Goal: Task Accomplishment & Management: Manage account settings

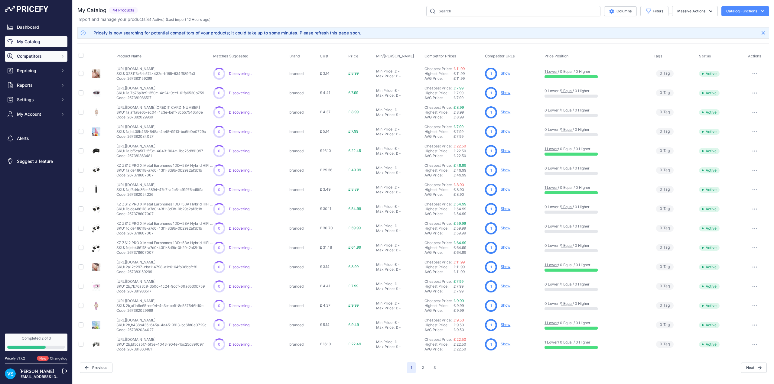
click at [42, 59] on span "Competitors" at bounding box center [37, 56] width 40 height 6
click at [34, 77] on link "Monitored URLs" at bounding box center [36, 78] width 63 height 11
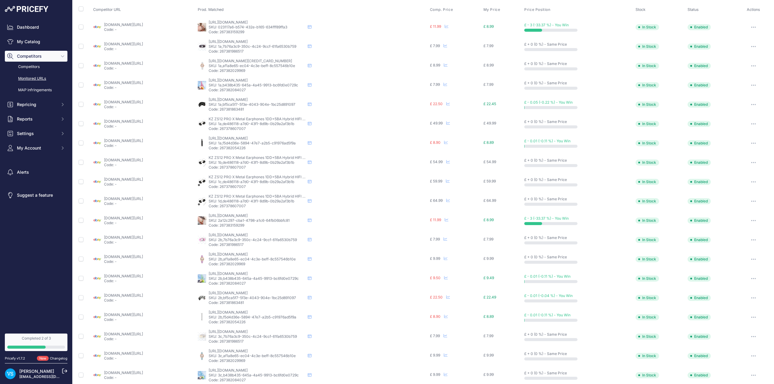
scroll to position [76, 0]
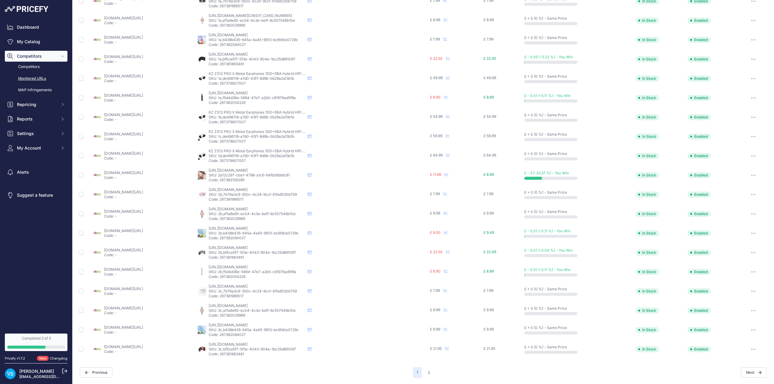
drag, startPoint x: 425, startPoint y: 374, endPoint x: 425, endPoint y: 366, distance: 7.3
click at [425, 374] on button "2" at bounding box center [428, 372] width 9 height 11
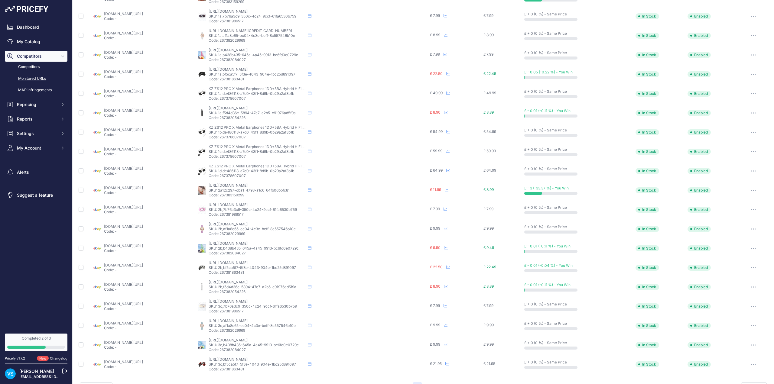
scroll to position [91, 0]
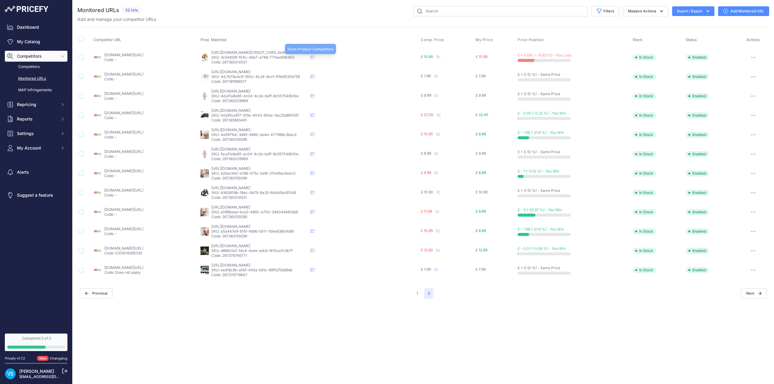
click at [314, 56] on icon at bounding box center [312, 57] width 4 height 4
click at [28, 41] on link "My Catalog" at bounding box center [36, 41] width 63 height 11
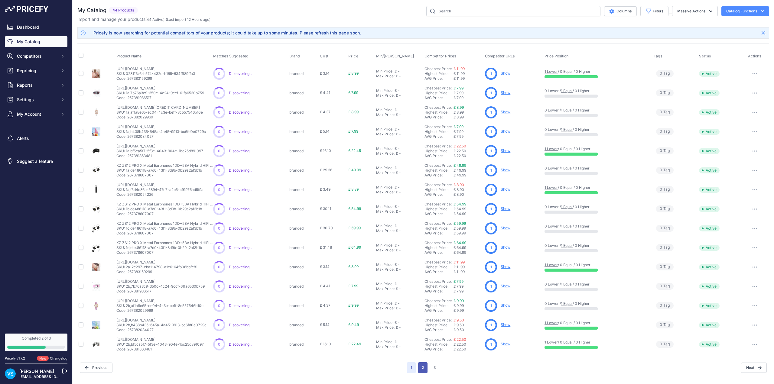
click at [425, 368] on button "2" at bounding box center [422, 367] width 9 height 11
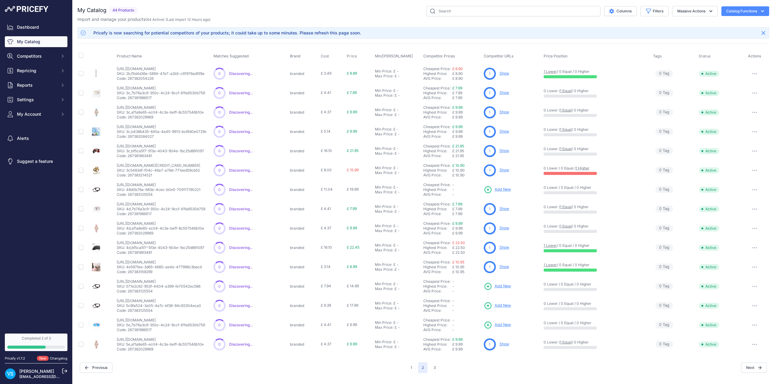
click at [505, 172] on link "Show" at bounding box center [504, 170] width 10 height 5
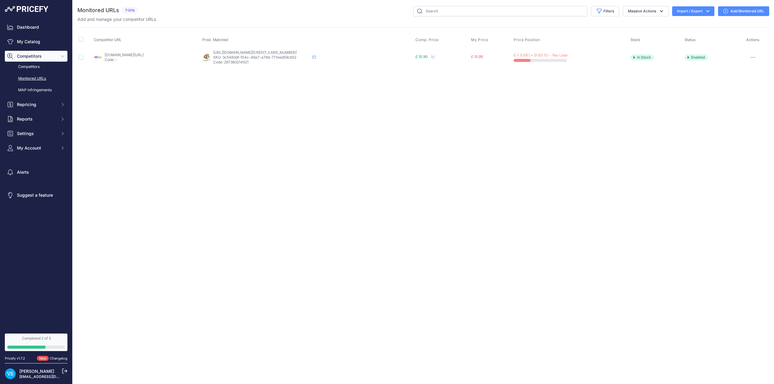
click at [124, 55] on link "[DOMAIN_NAME][URL]" at bounding box center [124, 55] width 39 height 5
click at [316, 57] on icon at bounding box center [314, 57] width 4 height 4
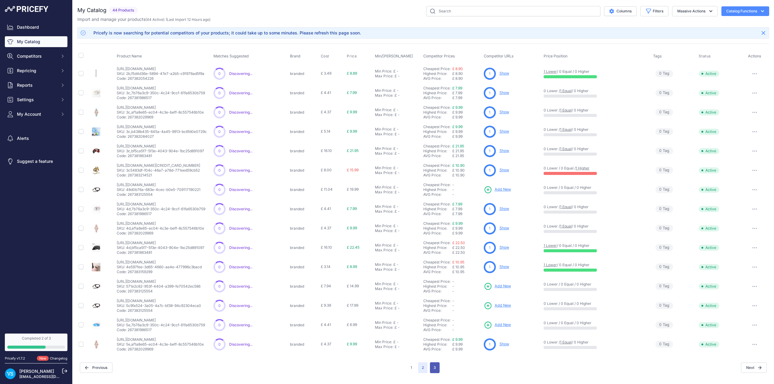
click at [434, 367] on button "3" at bounding box center [435, 367] width 10 height 11
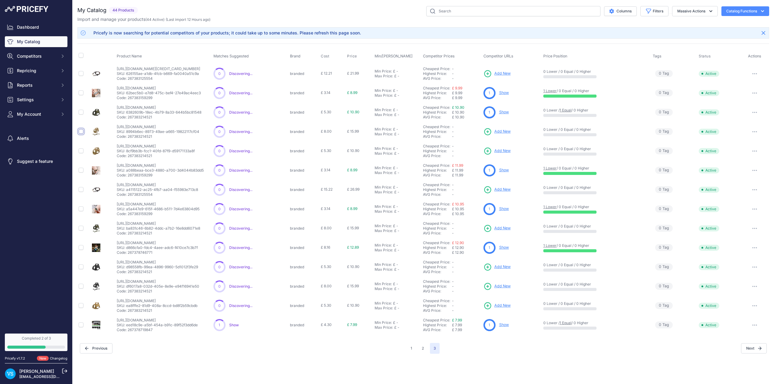
click at [81, 132] on input "checkbox" at bounding box center [81, 131] width 5 height 5
checkbox input "true"
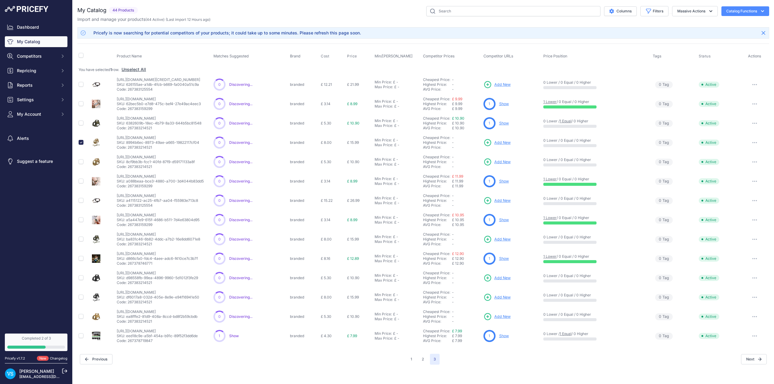
click at [505, 143] on span "Add New" at bounding box center [502, 143] width 16 height 6
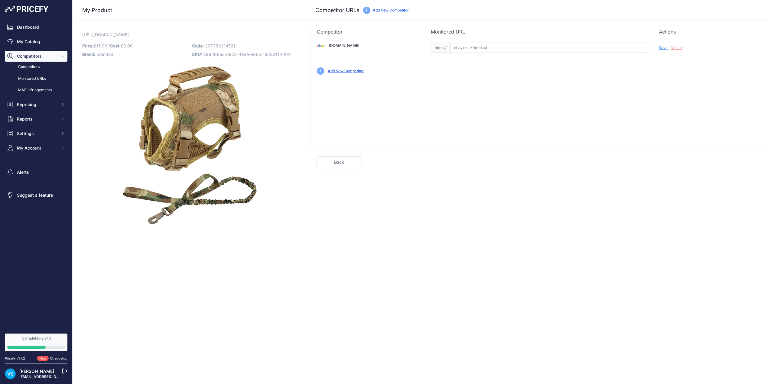
click at [492, 48] on input "text" at bounding box center [549, 48] width 199 height 10
paste input "https://www.ebay.co.uk/itm/226714402881?var=525884717585"
click at [664, 48] on span "Save" at bounding box center [663, 47] width 9 height 5
type input "https://www.ebay.co.uk/itm/226714402881?var=525884717585&prirule_jdsnikfkfjsd=9…"
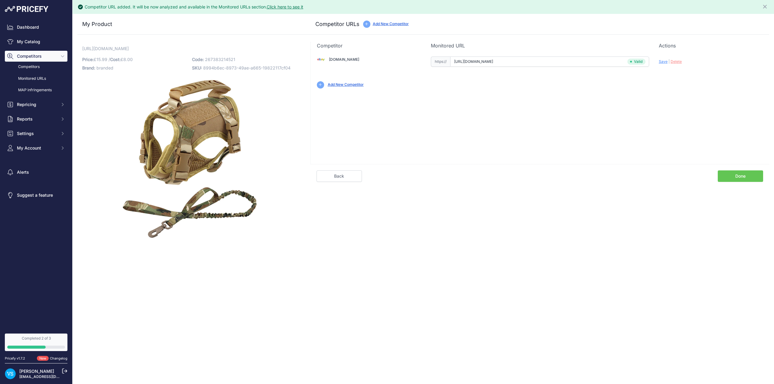
click at [738, 175] on link "Done" at bounding box center [740, 175] width 45 height 11
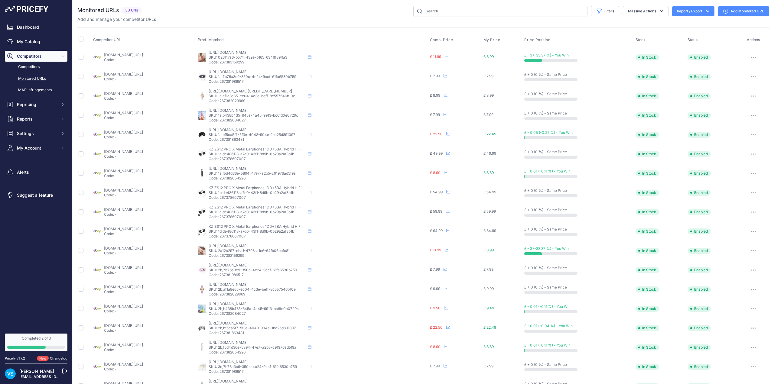
click at [32, 40] on link "My Catalog" at bounding box center [36, 41] width 63 height 11
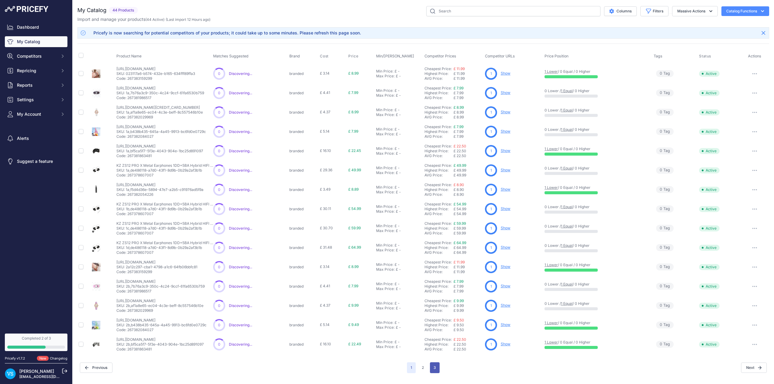
click at [438, 368] on button "3" at bounding box center [435, 367] width 10 height 11
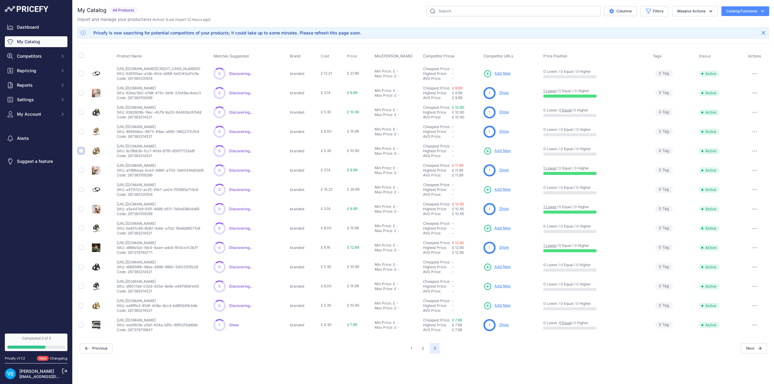
click at [80, 151] on input "checkbox" at bounding box center [81, 150] width 5 height 5
checkbox input "true"
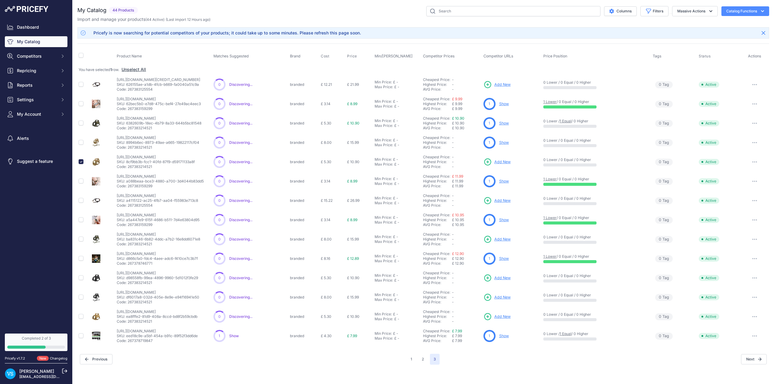
click at [505, 163] on span "Add New" at bounding box center [502, 162] width 16 height 6
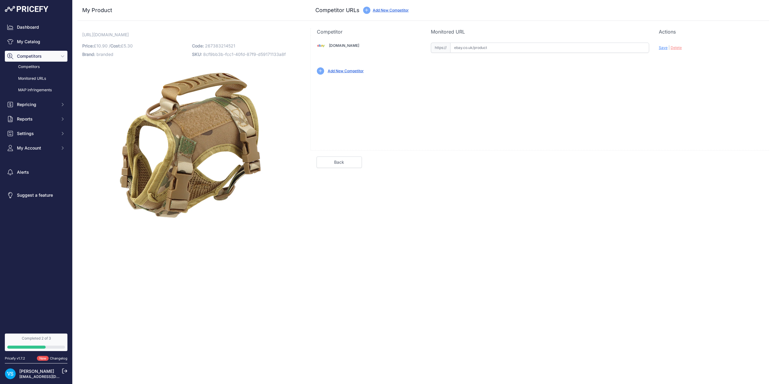
click at [486, 48] on input "text" at bounding box center [549, 48] width 199 height 10
paste input "[URL][DOMAIN_NAME]"
click at [661, 48] on span "Save" at bounding box center [663, 47] width 9 height 5
type input "[URL][DOMAIN_NAME]"
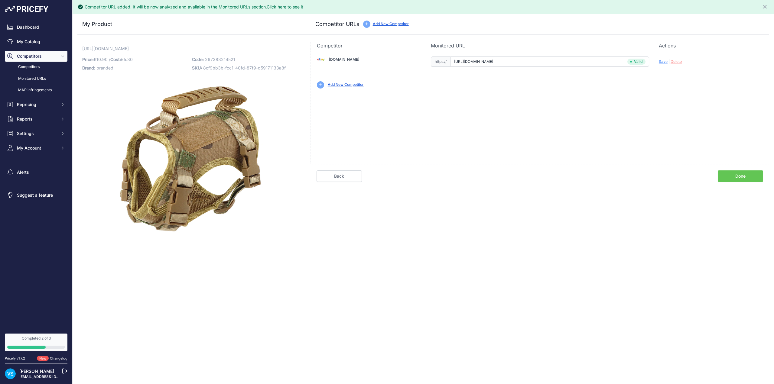
click at [740, 177] on link "Done" at bounding box center [740, 175] width 45 height 11
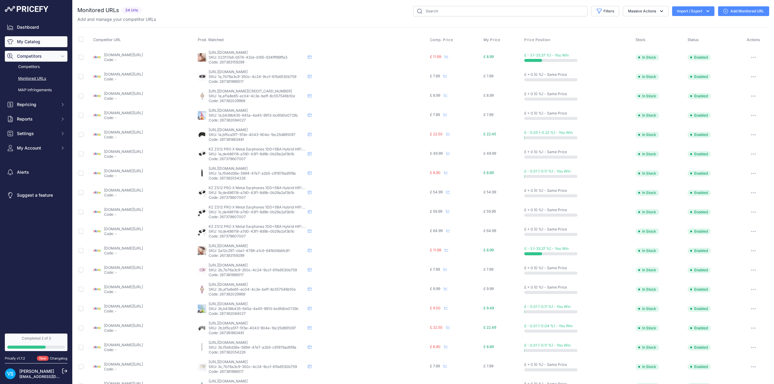
click at [33, 45] on link "My Catalog" at bounding box center [36, 41] width 63 height 11
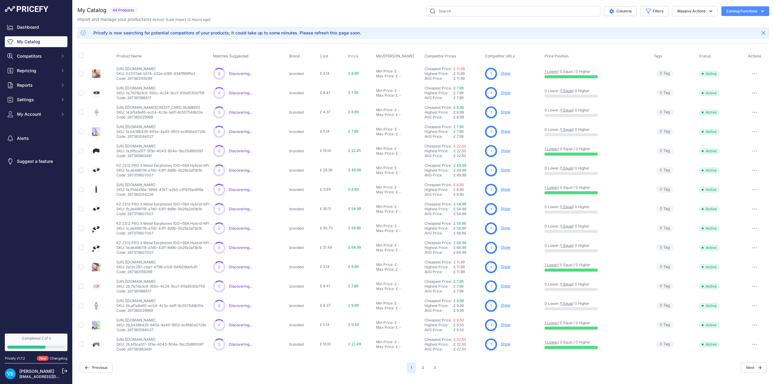
click at [433, 366] on button "3" at bounding box center [435, 367] width 10 height 11
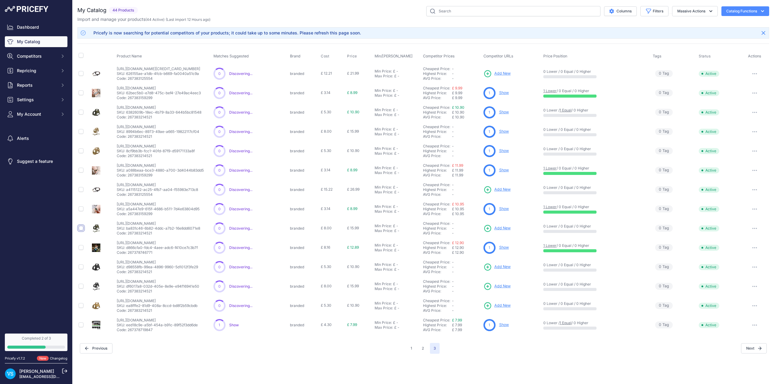
click at [80, 229] on input "checkbox" at bounding box center [81, 228] width 5 height 5
checkbox input "true"
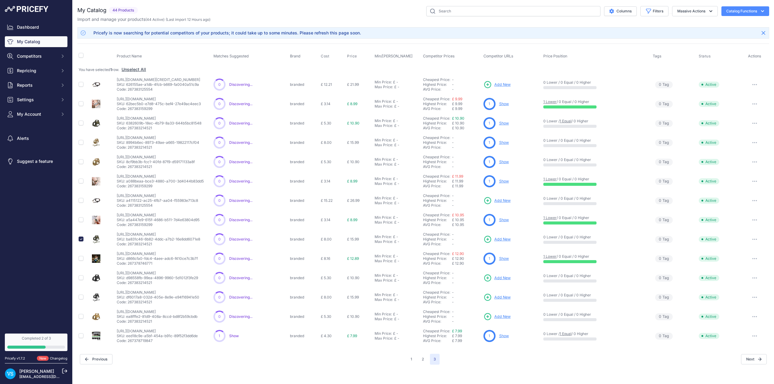
click at [505, 239] on span "Add New" at bounding box center [502, 240] width 16 height 6
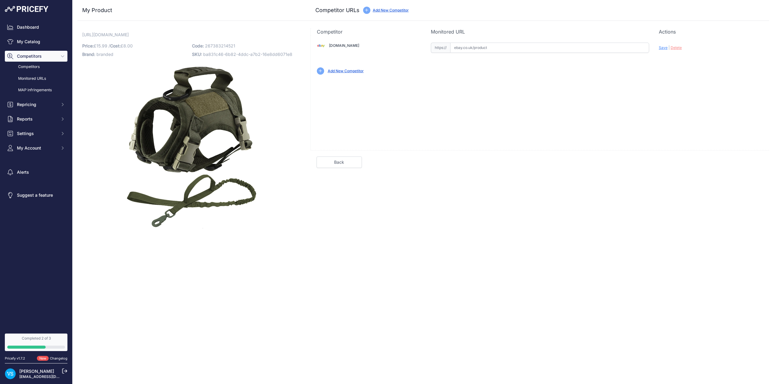
click at [560, 48] on input "text" at bounding box center [549, 48] width 199 height 10
paste input "https://www.ebay.co.uk/itm/226714402881?var=525884717585"
click at [639, 88] on div "Ebay.co.uk Valid Invalid Save | Delete" at bounding box center [539, 92] width 459 height 115
click at [660, 49] on span "Save" at bounding box center [663, 47] width 9 height 5
type input "https://www.ebay.co.uk/itm/226714402881?var=525884717585&prirule_jdsnikfkfjsd=9…"
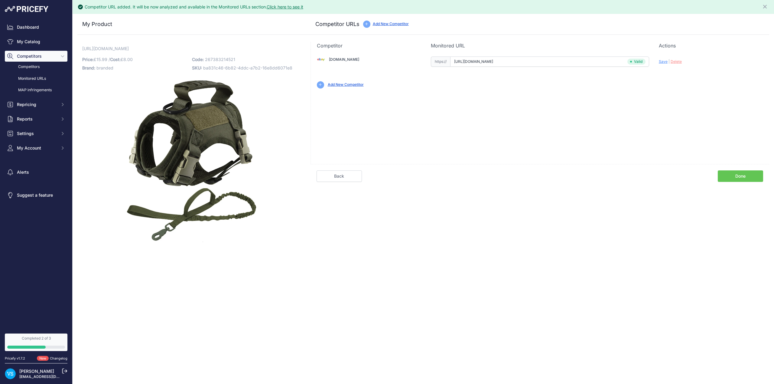
click at [727, 177] on link "Done" at bounding box center [740, 175] width 45 height 11
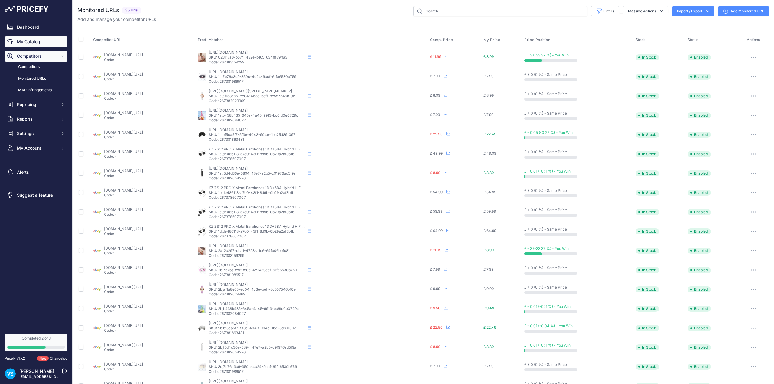
click at [29, 43] on link "My Catalog" at bounding box center [36, 41] width 63 height 11
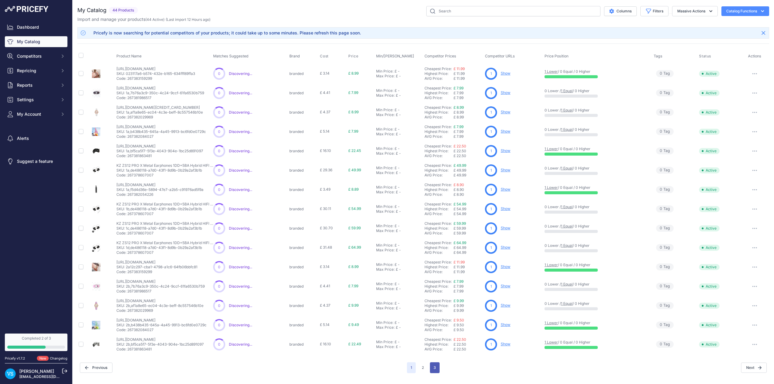
click at [435, 370] on button "3" at bounding box center [435, 367] width 10 height 11
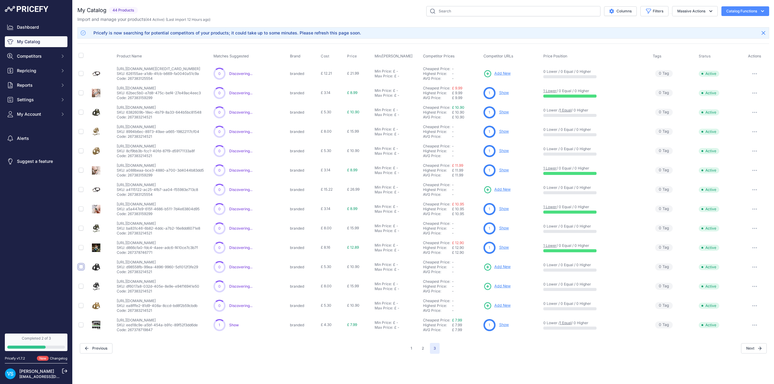
click at [80, 267] on input "checkbox" at bounding box center [81, 266] width 5 height 5
checkbox input "true"
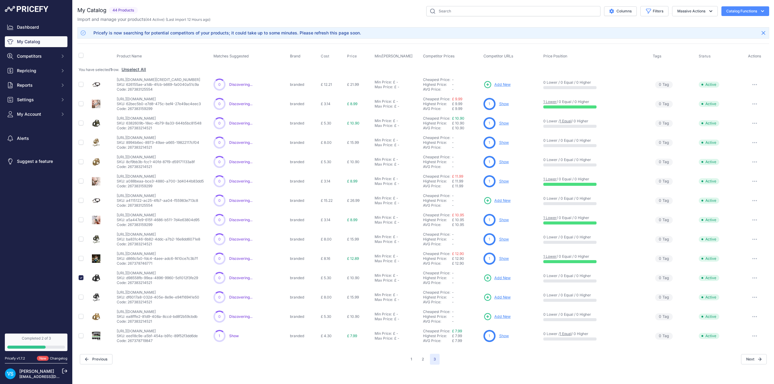
click at [504, 279] on span "Add New" at bounding box center [502, 278] width 16 height 6
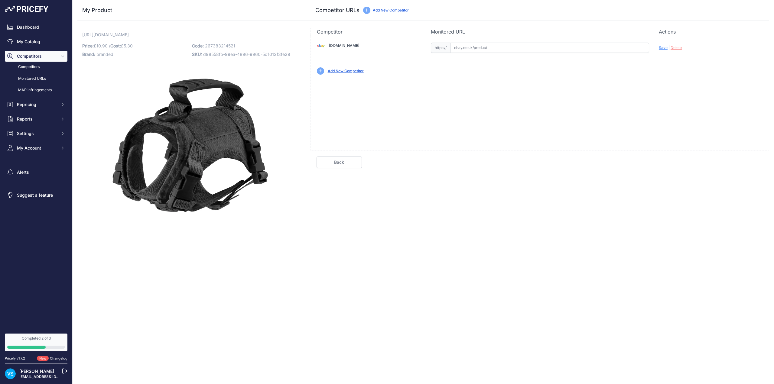
click at [482, 47] on input "text" at bounding box center [549, 48] width 199 height 10
paste input "https://www.ebay.co.uk/itm/226714402881?var=525884717585"
click at [665, 47] on span "Save" at bounding box center [663, 47] width 9 height 5
type input "https://www.ebay.co.uk/itm/226714402881?var=525884717585&prirule_jdsnikfkfjsd=9…"
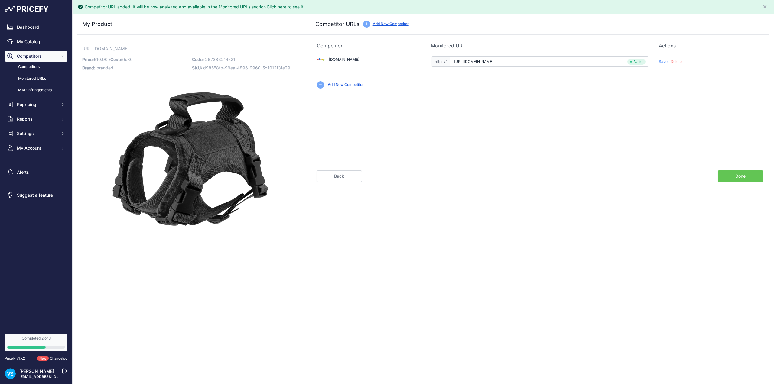
click at [736, 178] on link "Done" at bounding box center [740, 175] width 45 height 11
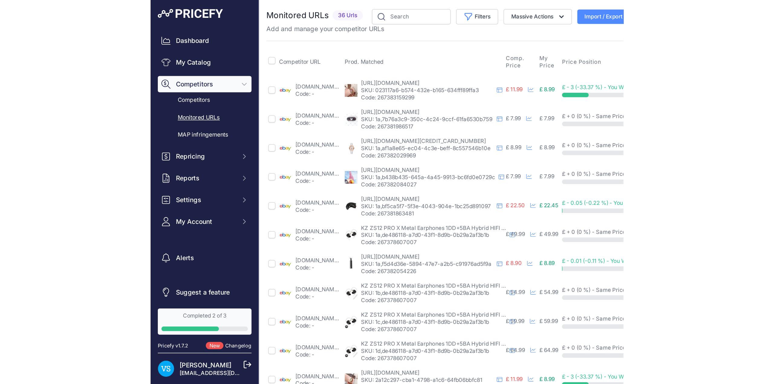
scroll to position [181, 0]
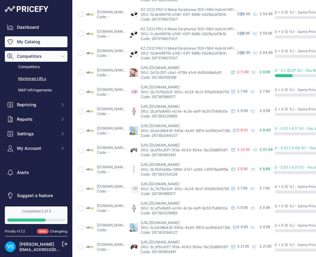
click at [33, 38] on link "My Catalog" at bounding box center [36, 41] width 63 height 11
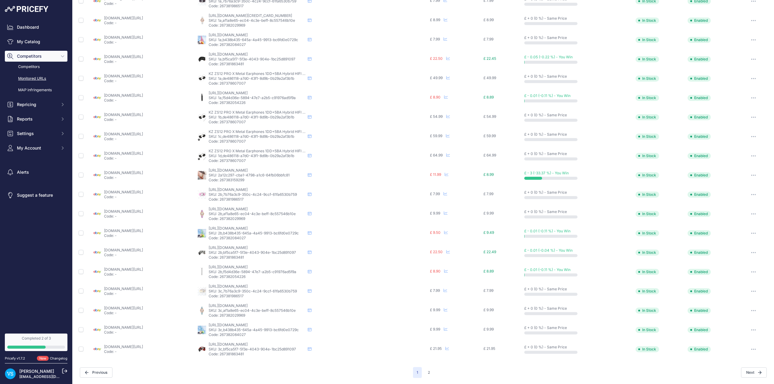
scroll to position [76, 0]
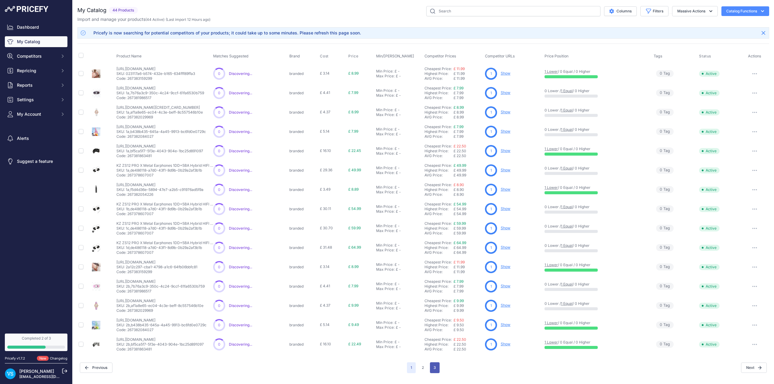
click at [434, 369] on button "3" at bounding box center [435, 367] width 10 height 11
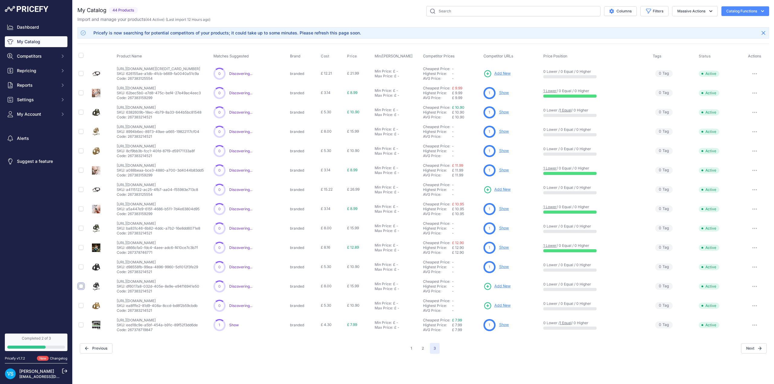
click at [82, 288] on input "checkbox" at bounding box center [81, 286] width 5 height 5
checkbox input "true"
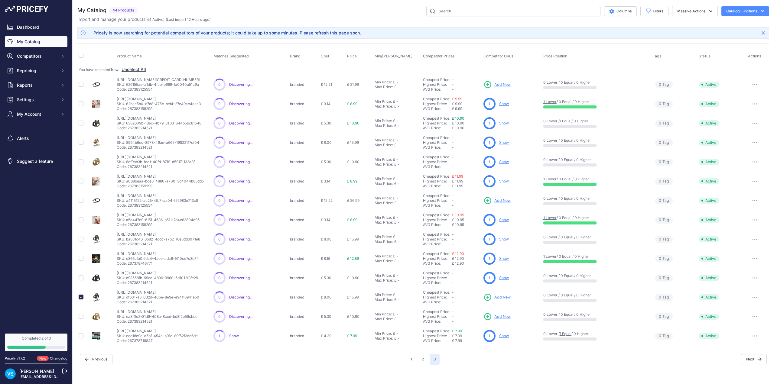
click at [502, 297] on span "Add New" at bounding box center [502, 298] width 16 height 6
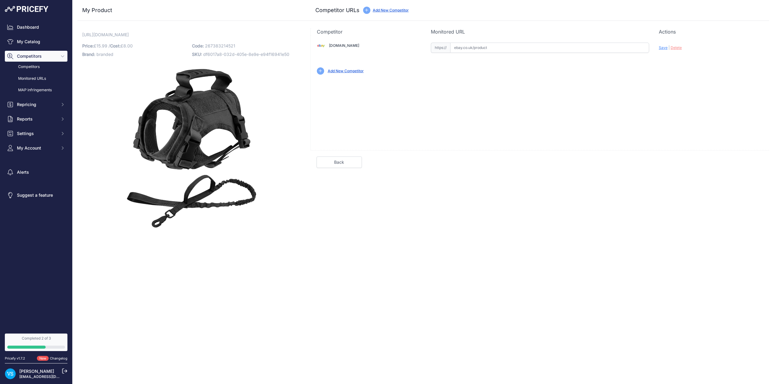
click at [474, 48] on input "text" at bounding box center [549, 48] width 199 height 10
paste input "[URL][DOMAIN_NAME]"
click at [662, 47] on span "Save" at bounding box center [663, 47] width 9 height 5
type input "[URL][DOMAIN_NAME]"
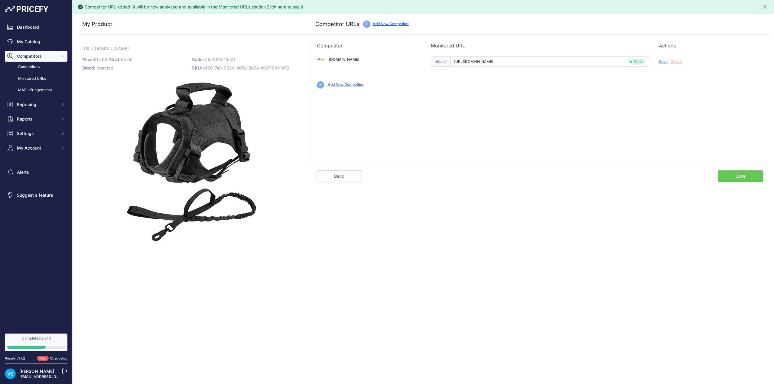
click at [746, 175] on link "Done" at bounding box center [740, 175] width 45 height 11
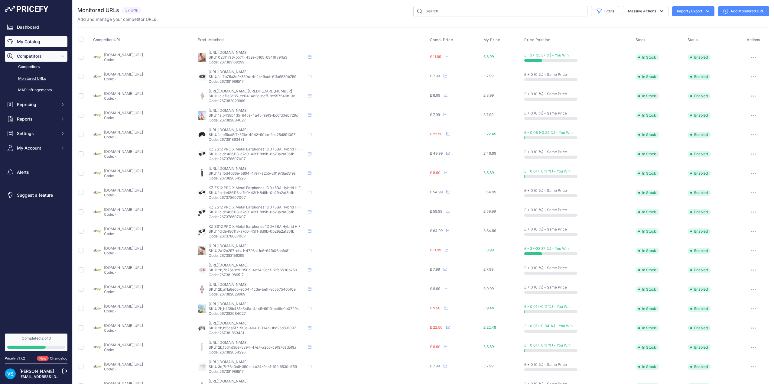
click at [26, 42] on link "My Catalog" at bounding box center [36, 41] width 63 height 11
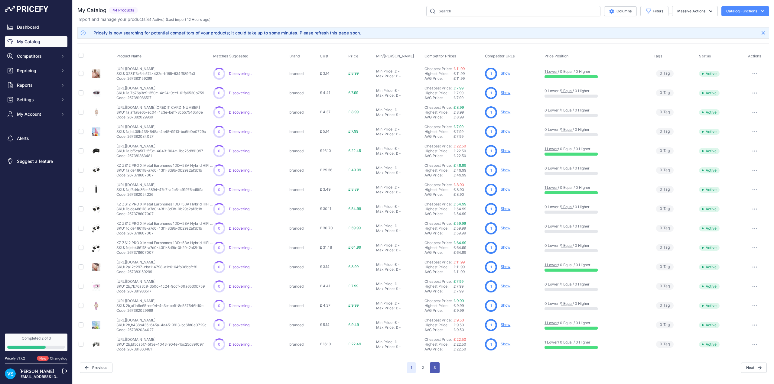
click at [438, 368] on button "3" at bounding box center [435, 367] width 10 height 11
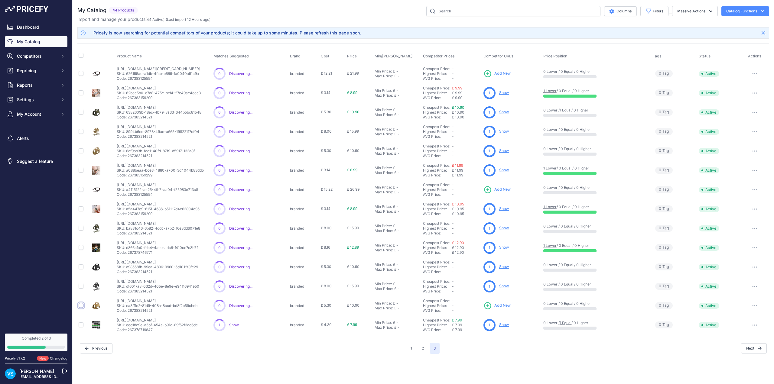
click at [81, 307] on input "checkbox" at bounding box center [81, 305] width 5 height 5
checkbox input "true"
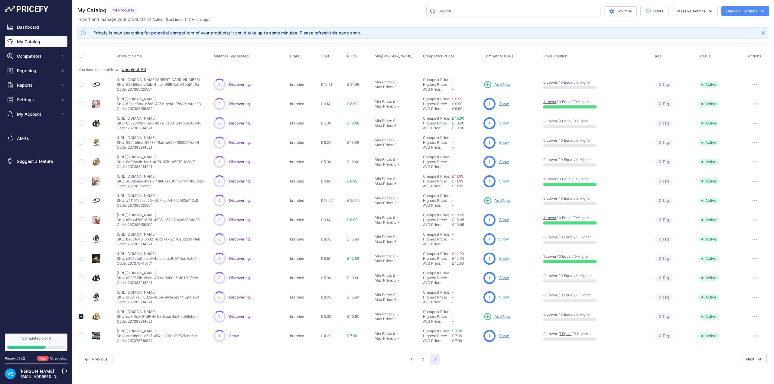
click at [506, 318] on span "Add New" at bounding box center [502, 317] width 16 height 6
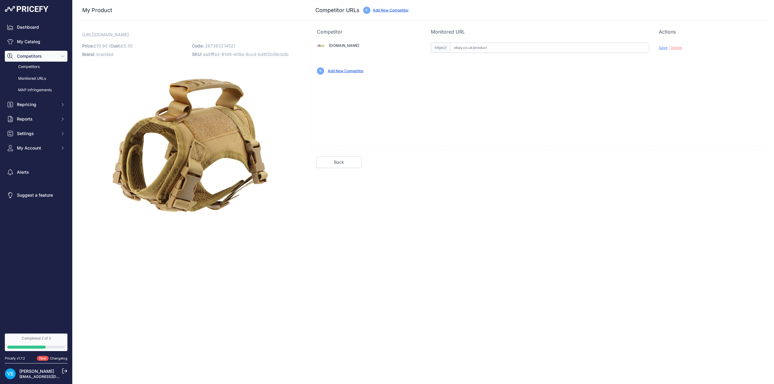
click at [489, 47] on input "text" at bounding box center [549, 48] width 199 height 10
paste input "[URL][DOMAIN_NAME]"
click at [661, 45] on span "Save" at bounding box center [663, 47] width 9 height 5
type input "[URL][DOMAIN_NAME]"
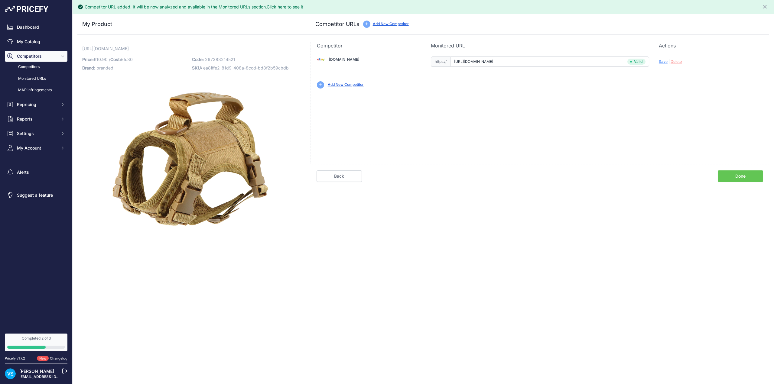
click at [738, 173] on link "Done" at bounding box center [740, 175] width 45 height 11
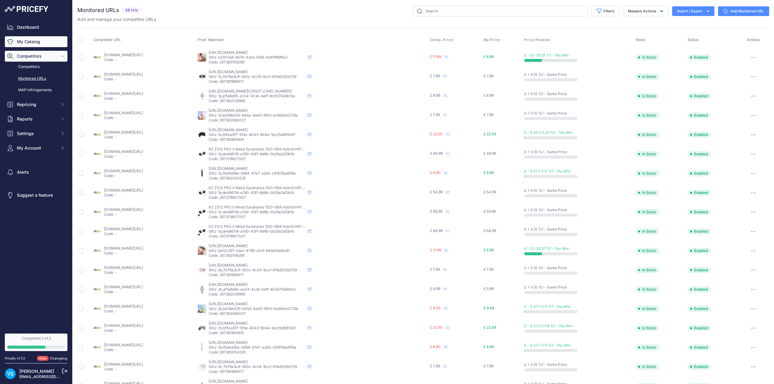
click at [27, 43] on link "My Catalog" at bounding box center [36, 41] width 63 height 11
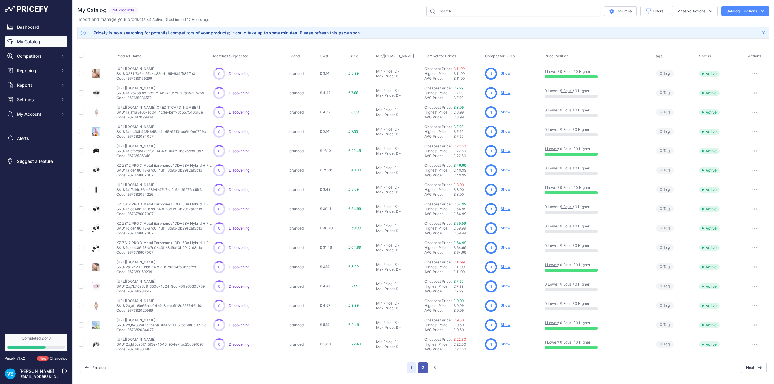
click at [422, 365] on button "2" at bounding box center [422, 367] width 9 height 11
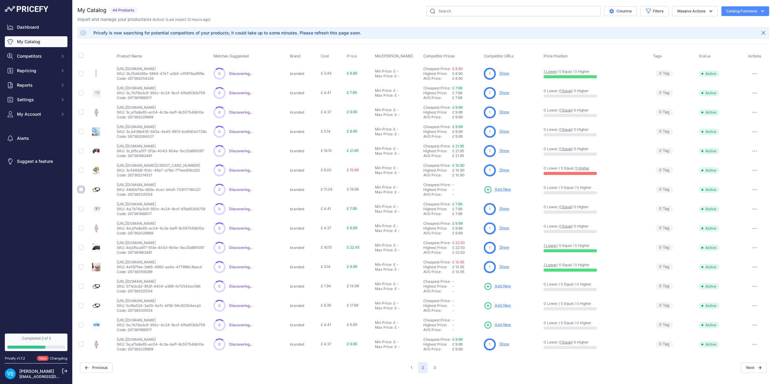
click at [80, 190] on input "checkbox" at bounding box center [81, 189] width 5 height 5
checkbox input "true"
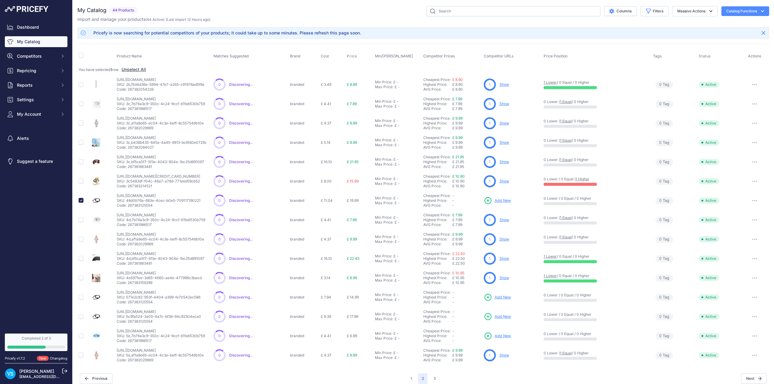
click at [746, 12] on button "Catalog Functions" at bounding box center [745, 11] width 48 height 10
click at [722, 44] on link "Batch Upload" at bounding box center [735, 45] width 68 height 11
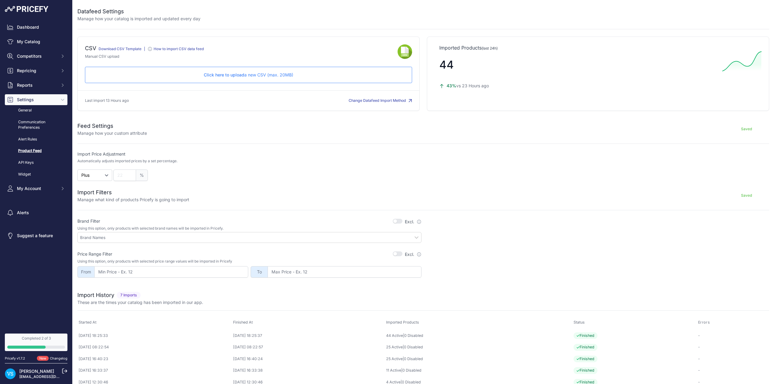
click at [236, 73] on span "Click here to upload" at bounding box center [224, 74] width 41 height 5
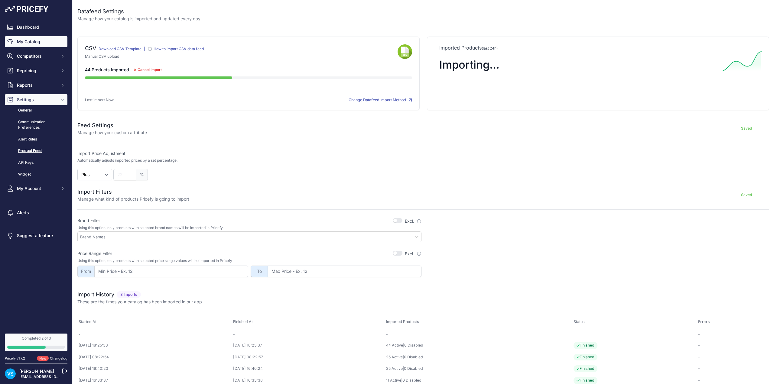
click at [34, 46] on link "My Catalog" at bounding box center [36, 41] width 63 height 11
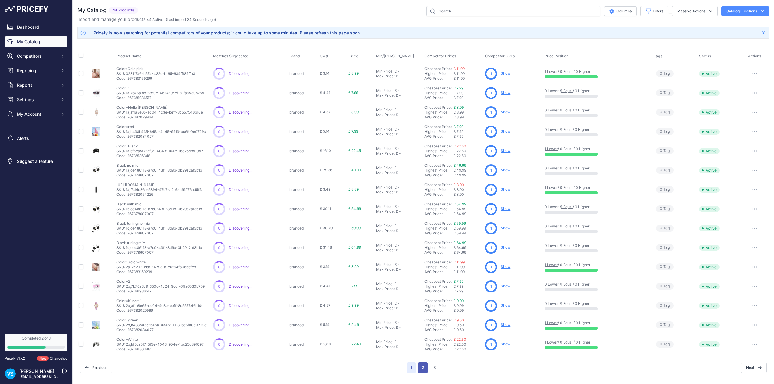
click at [424, 366] on button "2" at bounding box center [422, 367] width 9 height 11
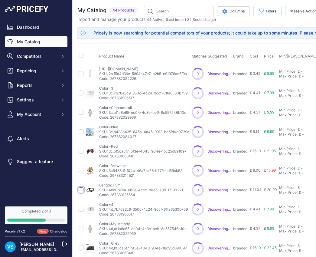
click at [80, 189] on input "checkbox" at bounding box center [81, 189] width 5 height 5
checkbox input "true"
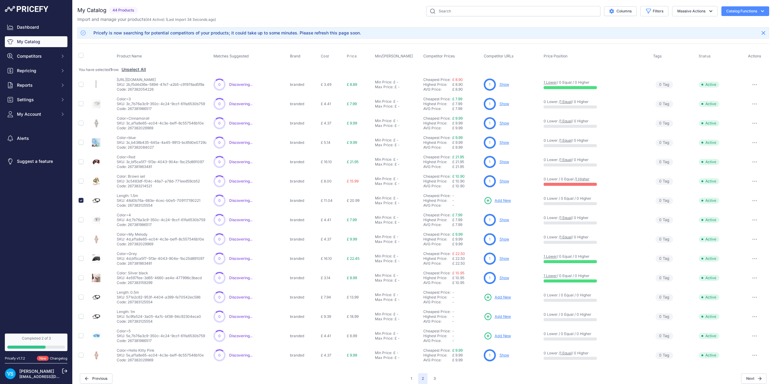
click at [499, 200] on span "Add New" at bounding box center [503, 201] width 16 height 6
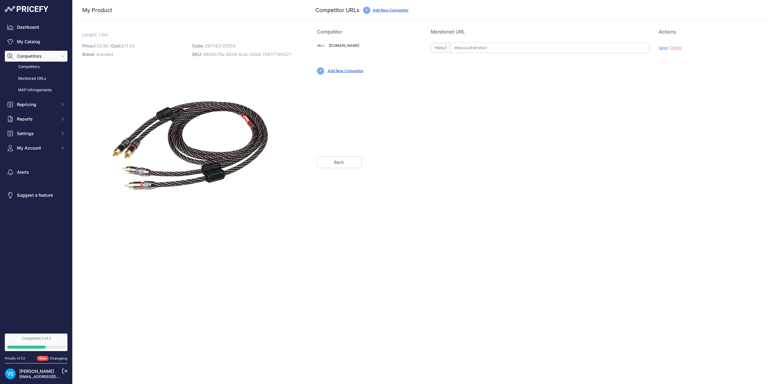
click at [479, 49] on input "text" at bounding box center [549, 48] width 199 height 10
paste input "[URL][DOMAIN_NAME]"
click at [664, 49] on span "Save" at bounding box center [663, 47] width 9 height 5
type input "[URL][DOMAIN_NAME]"
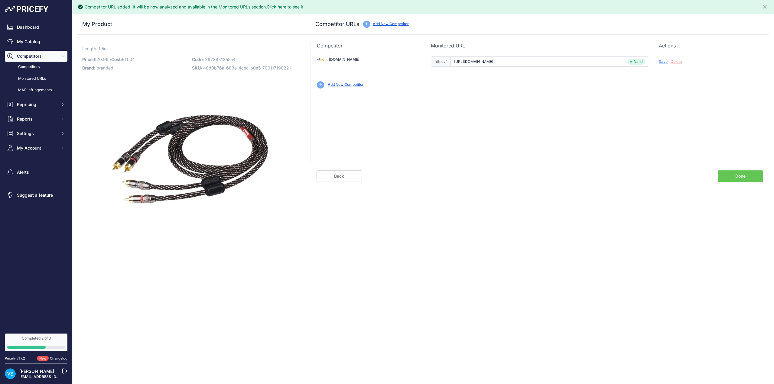
click at [733, 177] on link "Done" at bounding box center [740, 175] width 45 height 11
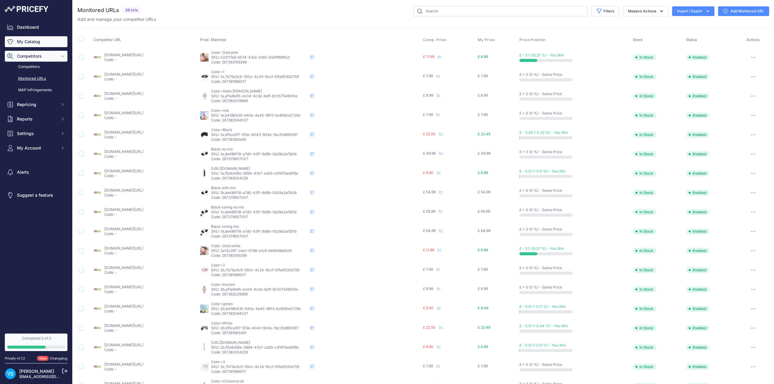
click at [29, 41] on link "My Catalog" at bounding box center [36, 41] width 63 height 11
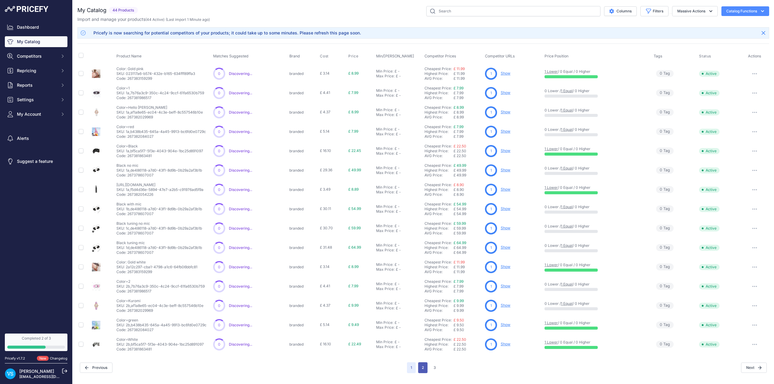
click at [424, 371] on button "2" at bounding box center [422, 367] width 9 height 11
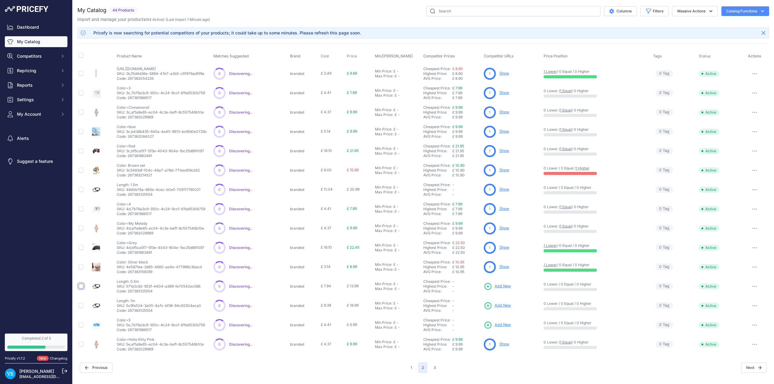
click at [82, 287] on input "checkbox" at bounding box center [81, 286] width 5 height 5
checkbox input "true"
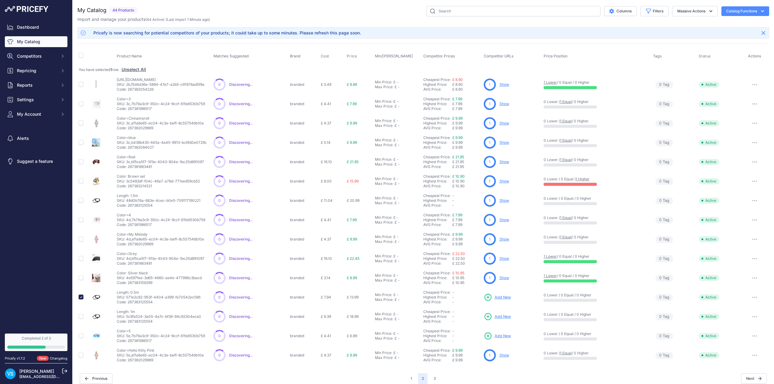
click at [500, 296] on span "Add New" at bounding box center [503, 298] width 16 height 6
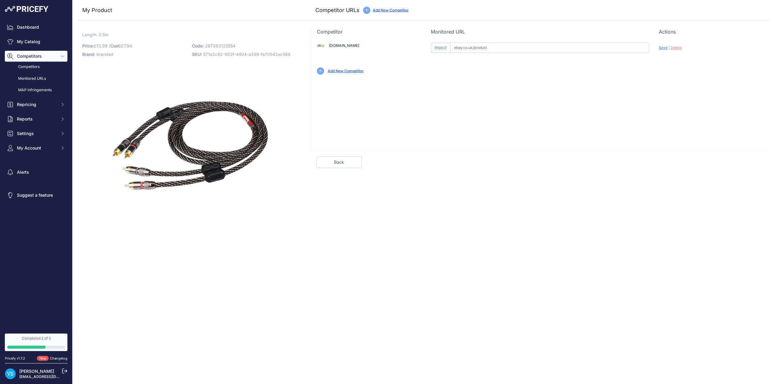
click at [482, 47] on input "text" at bounding box center [549, 48] width 199 height 10
paste input "[URL][DOMAIN_NAME]"
click at [661, 46] on span "Save" at bounding box center [663, 47] width 9 height 5
type input "[URL][DOMAIN_NAME]"
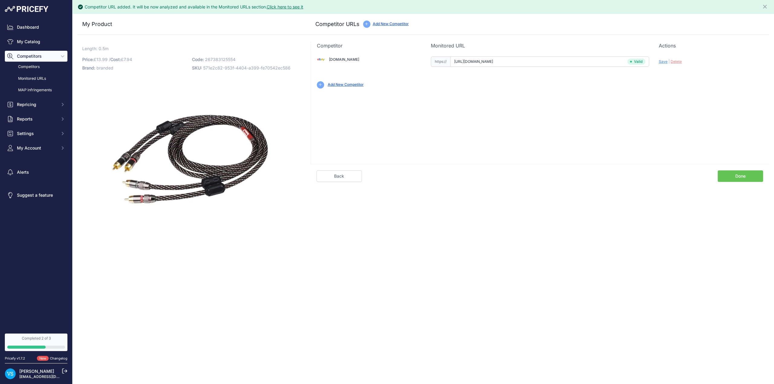
click at [738, 179] on link "Done" at bounding box center [740, 175] width 45 height 11
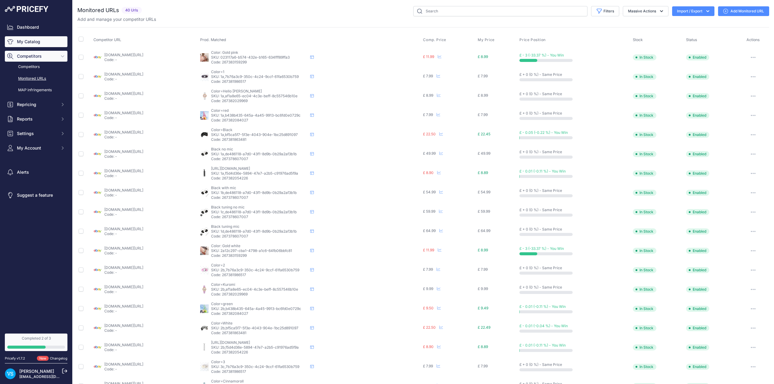
click at [32, 43] on link "My Catalog" at bounding box center [36, 41] width 63 height 11
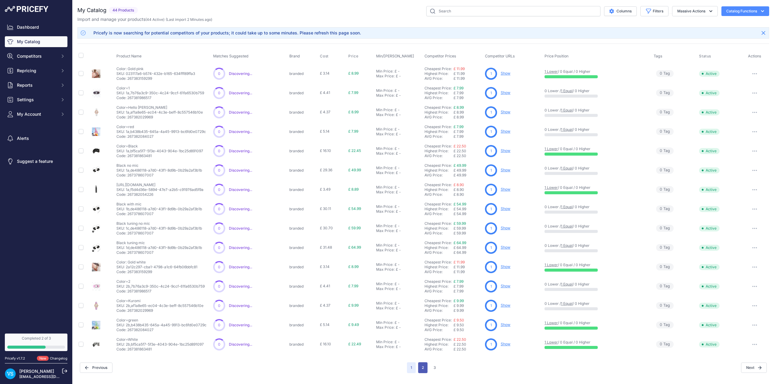
click at [426, 365] on button "2" at bounding box center [422, 367] width 9 height 11
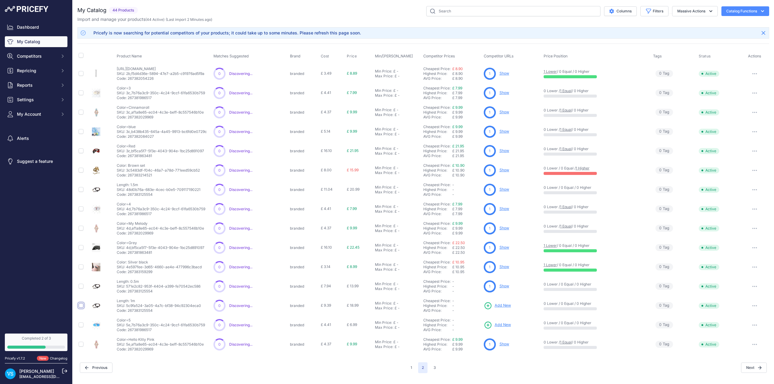
click at [82, 307] on input "checkbox" at bounding box center [81, 305] width 5 height 5
checkbox input "true"
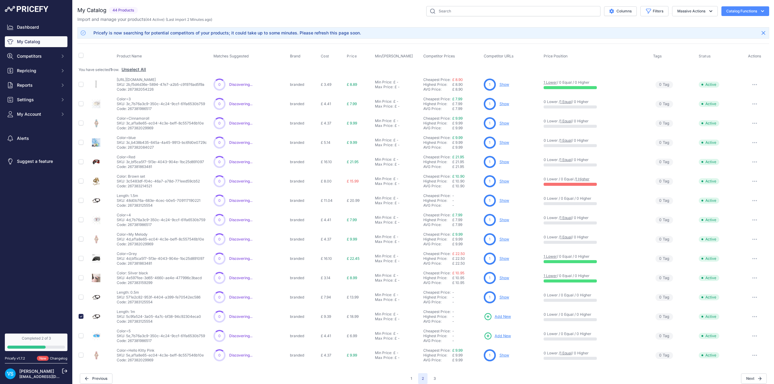
click at [500, 316] on span "Add New" at bounding box center [503, 317] width 16 height 6
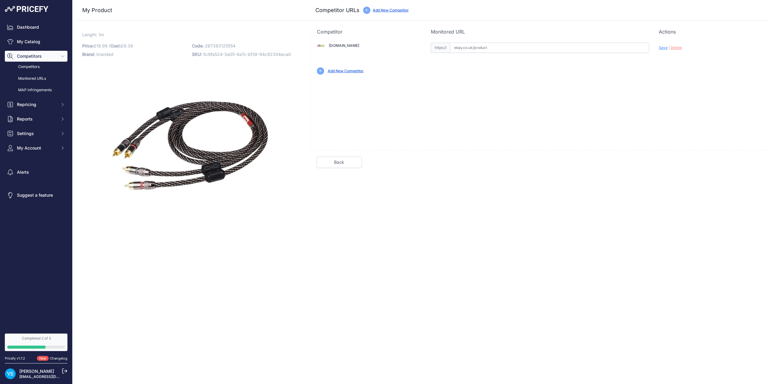
click at [477, 48] on input "text" at bounding box center [549, 48] width 199 height 10
paste input "https://www.ebay.co.uk/itm/226641040485?var=525820195092"
click at [662, 48] on span "Save" at bounding box center [663, 47] width 9 height 5
type input "https://www.ebay.co.uk/itm/226641040485?var=525820195092&prirule_jdsnikfkfjsd=9…"
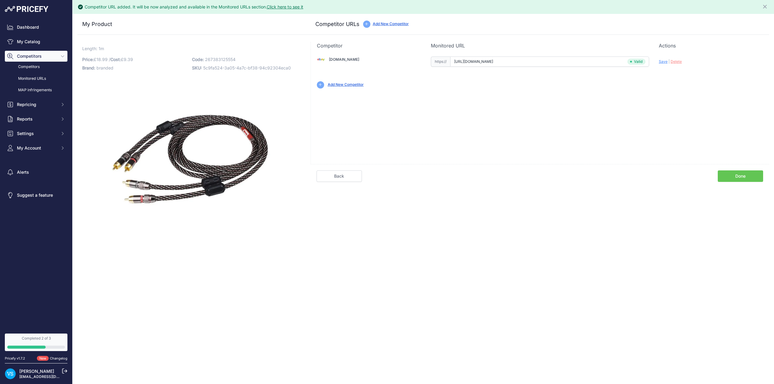
click at [748, 177] on link "Done" at bounding box center [740, 175] width 45 height 11
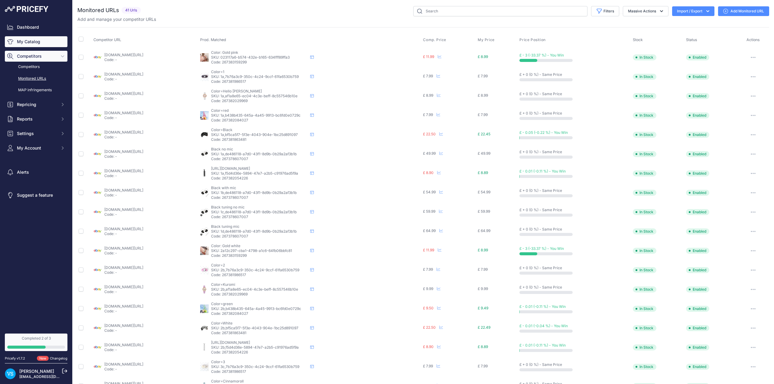
click at [34, 41] on link "My Catalog" at bounding box center [36, 41] width 63 height 11
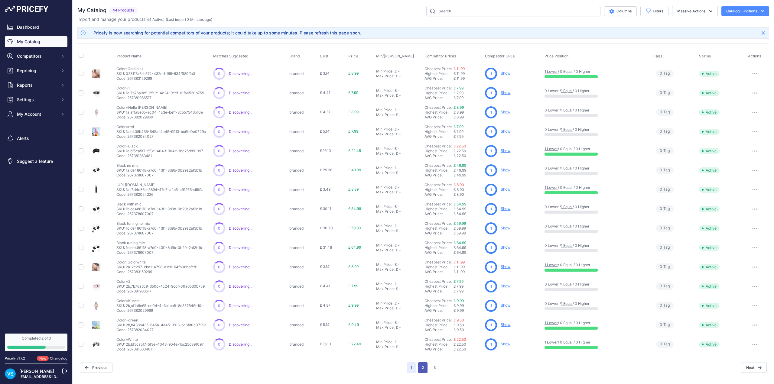
click at [422, 367] on button "2" at bounding box center [422, 367] width 9 height 11
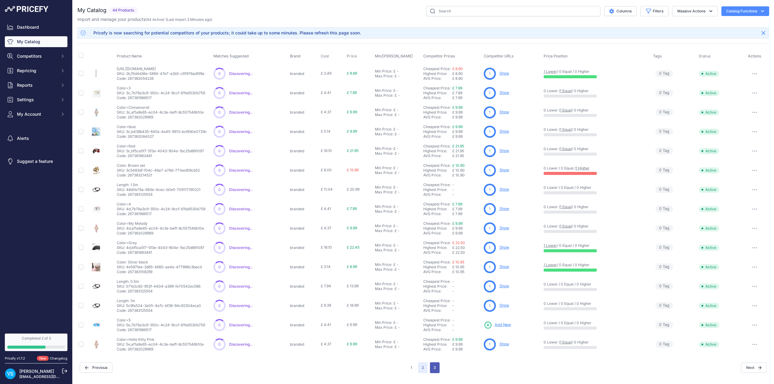
click at [433, 370] on button "3" at bounding box center [435, 367] width 10 height 11
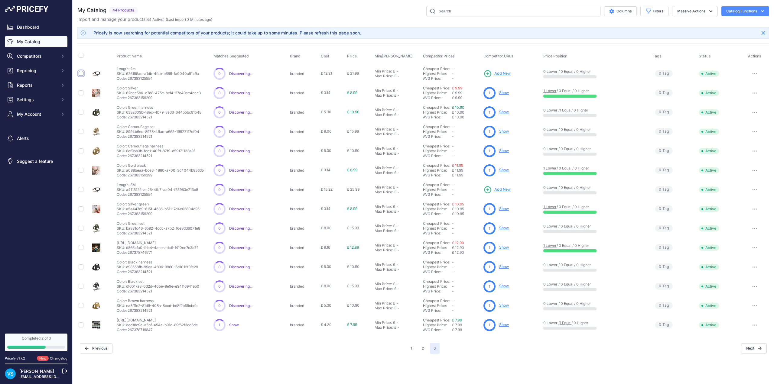
click at [80, 73] on input "checkbox" at bounding box center [81, 73] width 5 height 5
checkbox input "true"
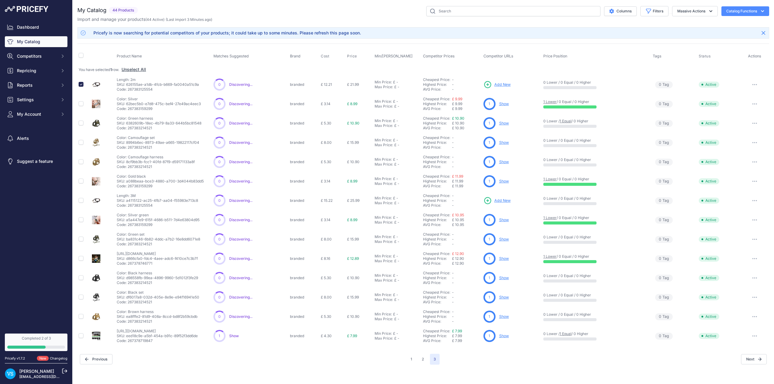
click at [503, 86] on span "Add New" at bounding box center [502, 85] width 16 height 6
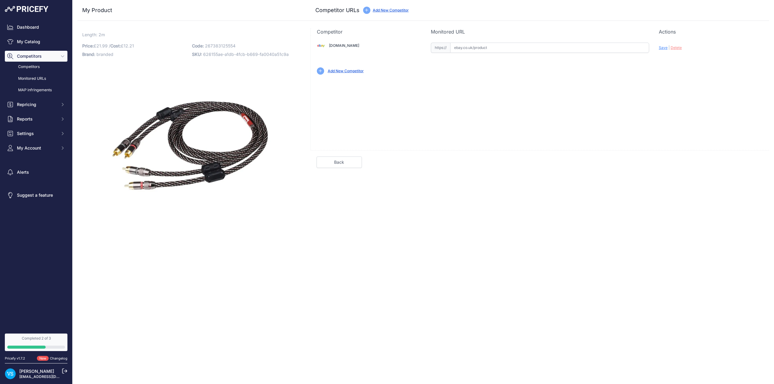
click at [468, 47] on input "text" at bounding box center [549, 48] width 199 height 10
paste input "[URL][DOMAIN_NAME]"
click at [661, 47] on span "Save" at bounding box center [663, 47] width 9 height 5
type input "https://www.ebay.co.uk/itm/226641040485?var=525820195094&prirule_jdsnikfkfjsd=9…"
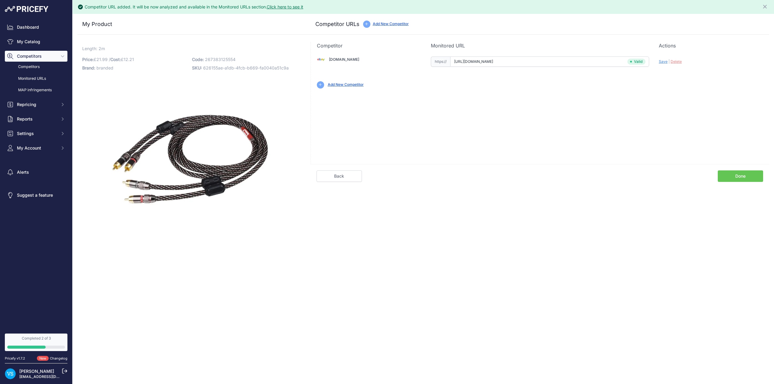
click at [727, 178] on link "Done" at bounding box center [740, 175] width 45 height 11
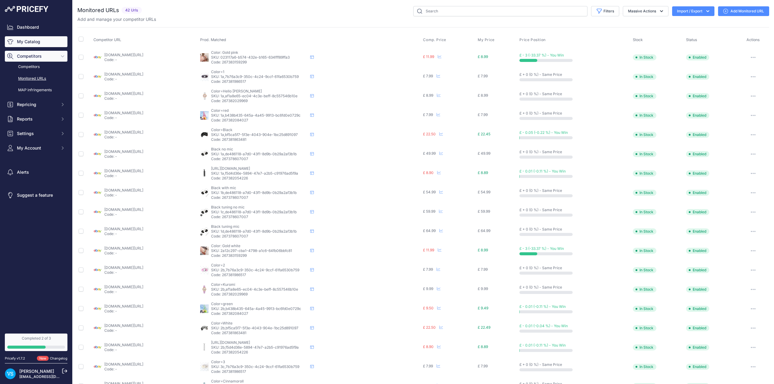
click at [31, 43] on link "My Catalog" at bounding box center [36, 41] width 63 height 11
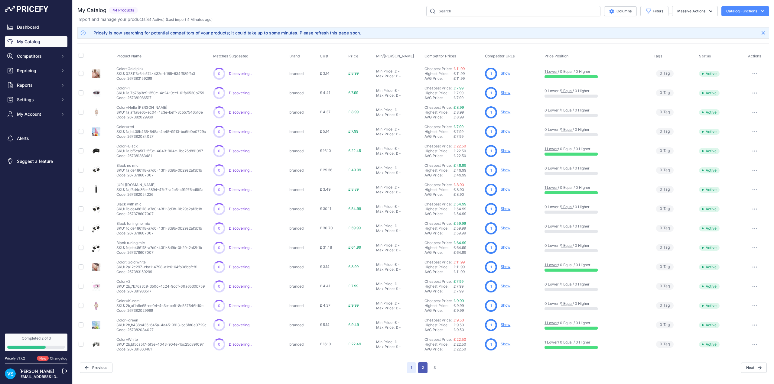
click at [424, 369] on button "2" at bounding box center [422, 367] width 9 height 11
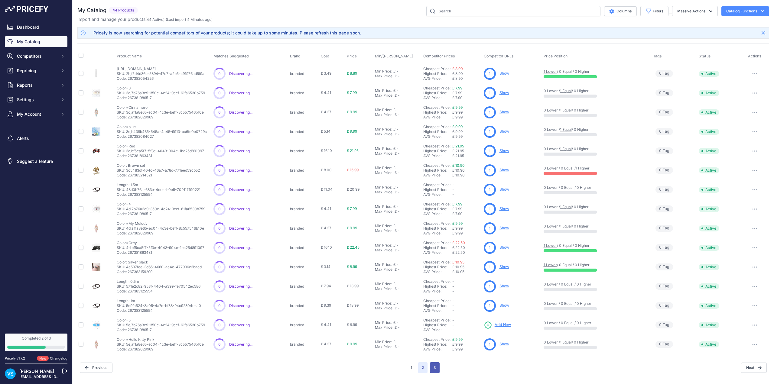
click at [437, 368] on button "3" at bounding box center [435, 367] width 10 height 11
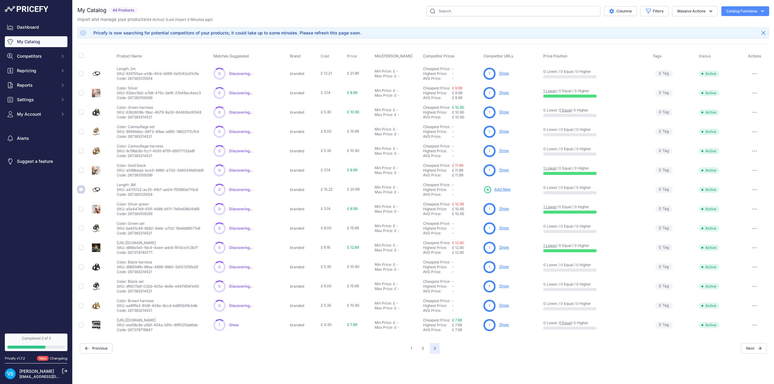
click at [80, 189] on input "checkbox" at bounding box center [81, 189] width 5 height 5
checkbox input "true"
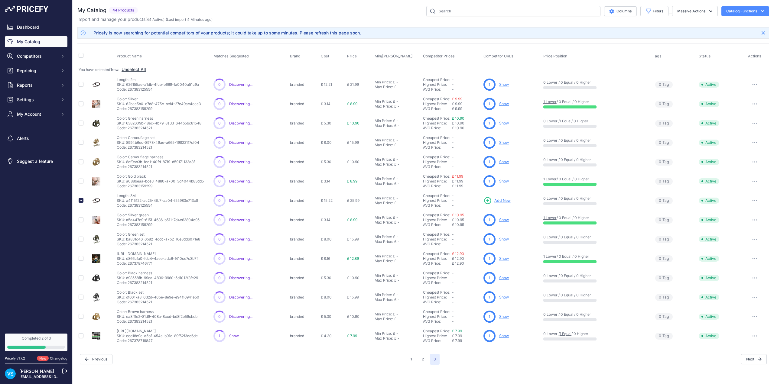
click at [503, 202] on span "Add New" at bounding box center [502, 201] width 16 height 6
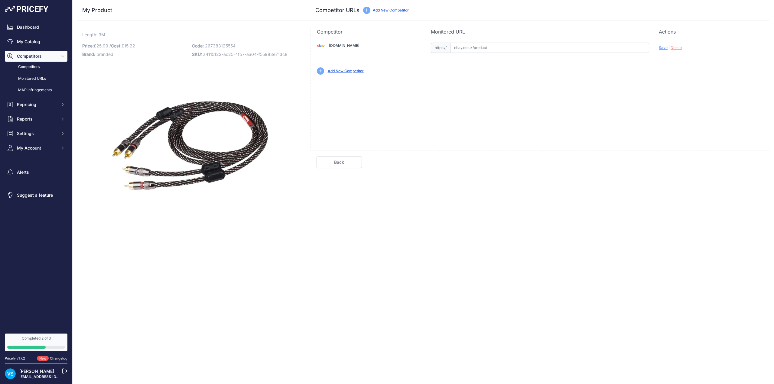
click at [474, 46] on input "text" at bounding box center [549, 48] width 199 height 10
paste input "[URL][DOMAIN_NAME]"
click at [662, 48] on span "Save" at bounding box center [663, 47] width 9 height 5
type input "[URL][DOMAIN_NAME]"
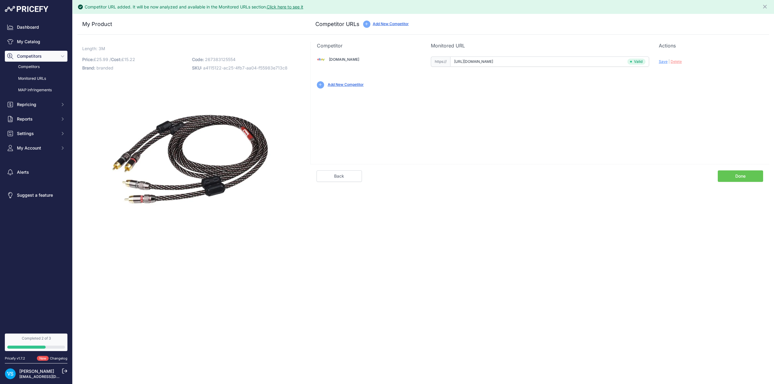
click at [734, 180] on link "Done" at bounding box center [740, 175] width 45 height 11
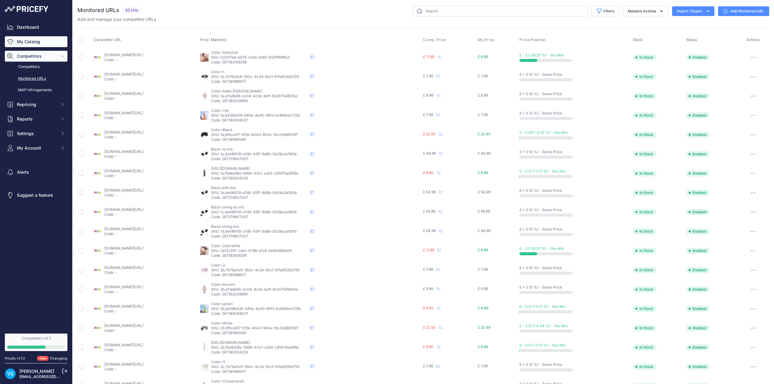
click at [36, 40] on link "My Catalog" at bounding box center [36, 41] width 63 height 11
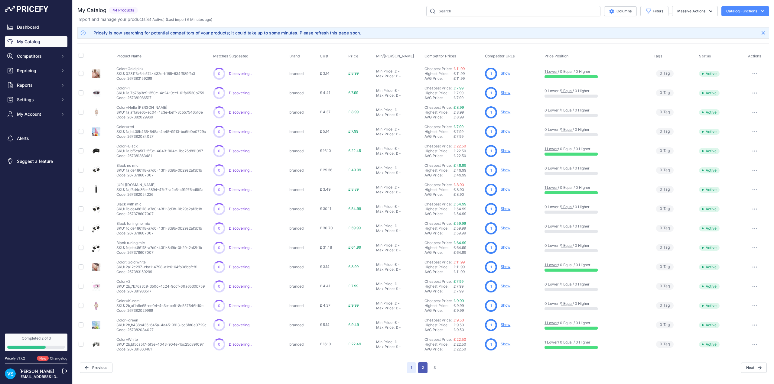
click at [424, 368] on button "2" at bounding box center [422, 367] width 9 height 11
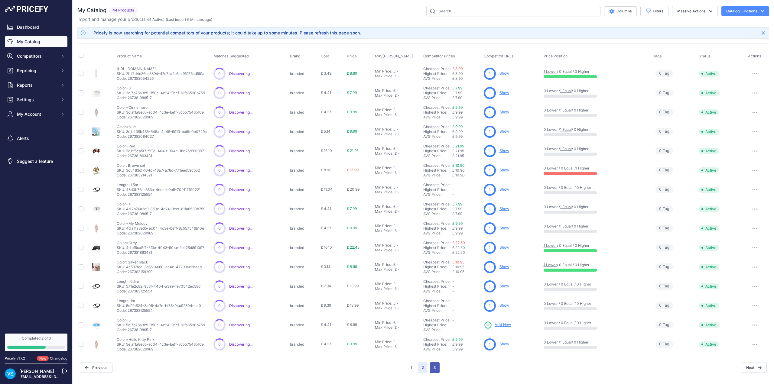
click at [436, 371] on button "3" at bounding box center [435, 367] width 10 height 11
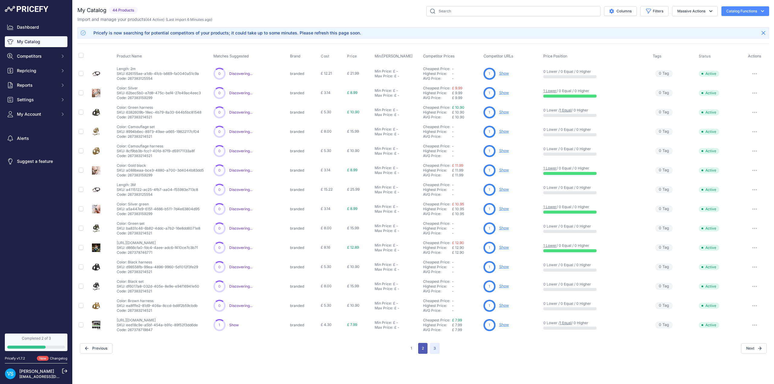
click at [422, 349] on button "2" at bounding box center [422, 348] width 9 height 11
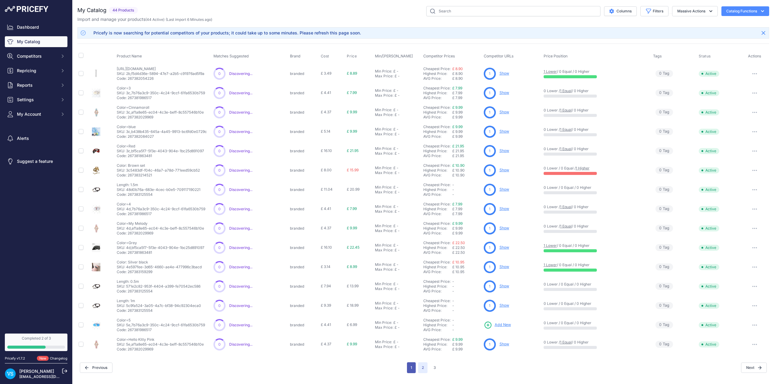
click at [413, 367] on button "1" at bounding box center [411, 367] width 9 height 11
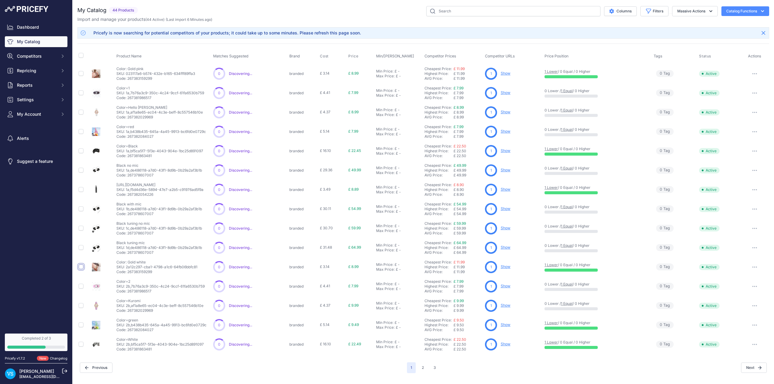
click at [80, 267] on input "checkbox" at bounding box center [81, 266] width 5 height 5
checkbox input "true"
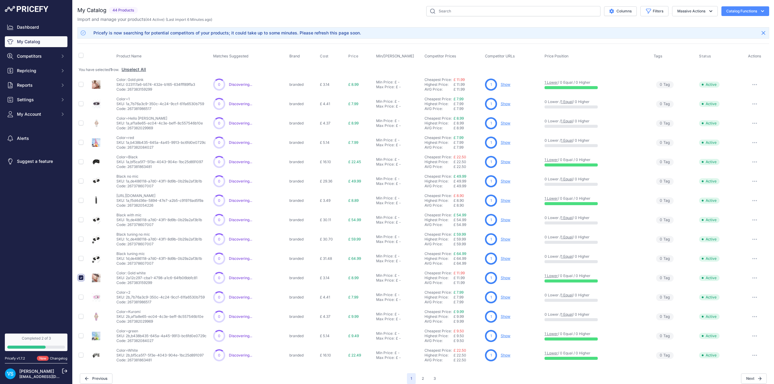
click at [82, 278] on input "checkbox" at bounding box center [81, 277] width 5 height 5
checkbox input "false"
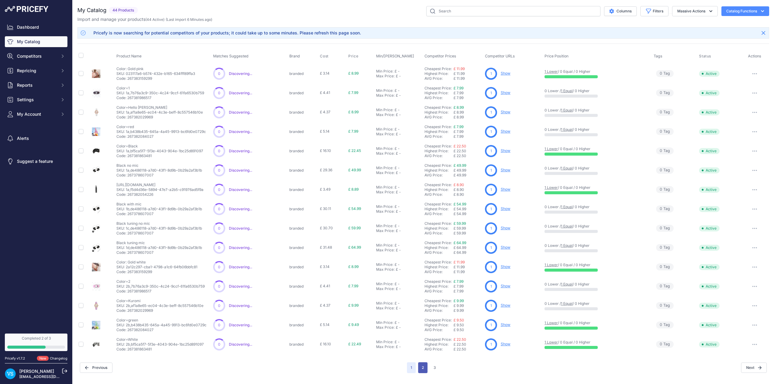
click at [422, 370] on button "2" at bounding box center [422, 367] width 9 height 11
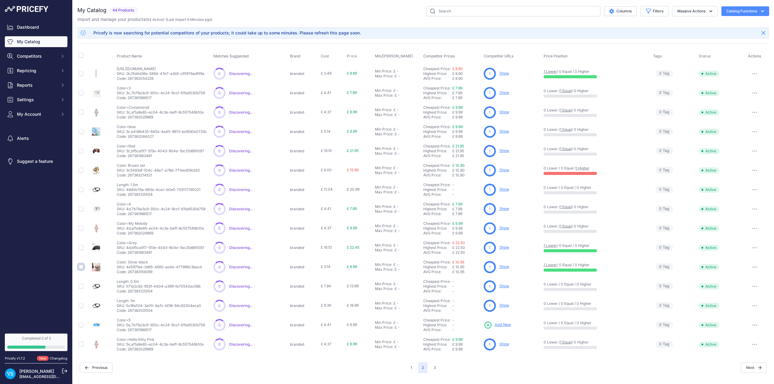
click at [81, 268] on input "checkbox" at bounding box center [81, 266] width 5 height 5
checkbox input "true"
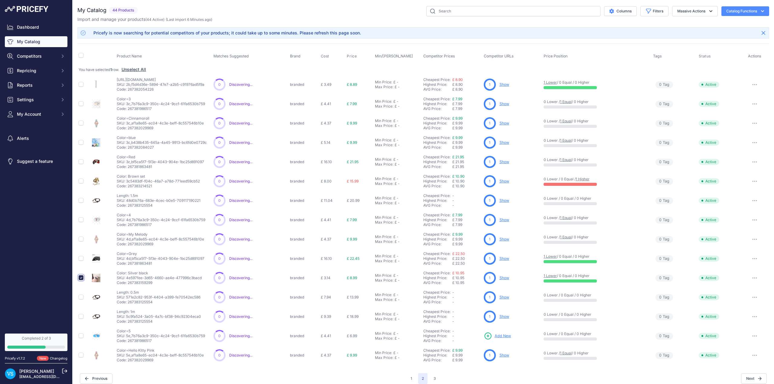
click at [82, 278] on input "checkbox" at bounding box center [81, 277] width 5 height 5
checkbox input "false"
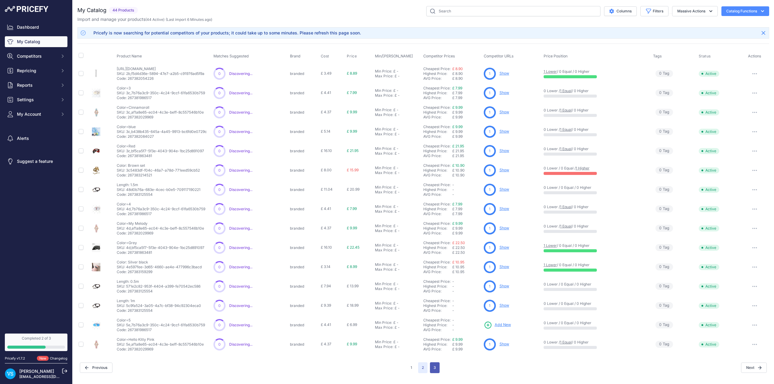
click at [432, 368] on button "3" at bounding box center [435, 367] width 10 height 11
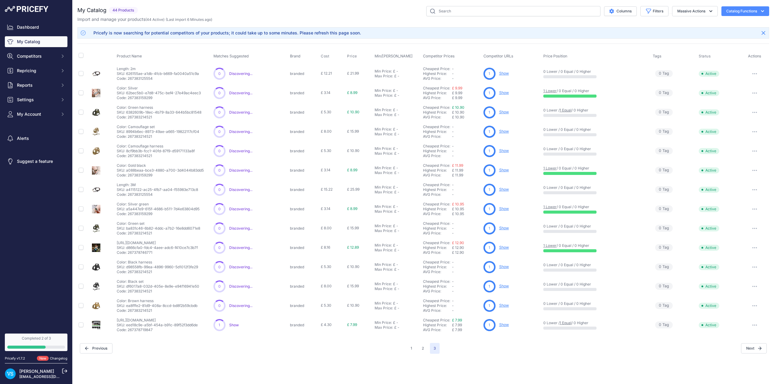
click at [741, 11] on button "Catalog Functions" at bounding box center [745, 11] width 48 height 10
click at [726, 46] on link "Batch Upload" at bounding box center [735, 45] width 68 height 11
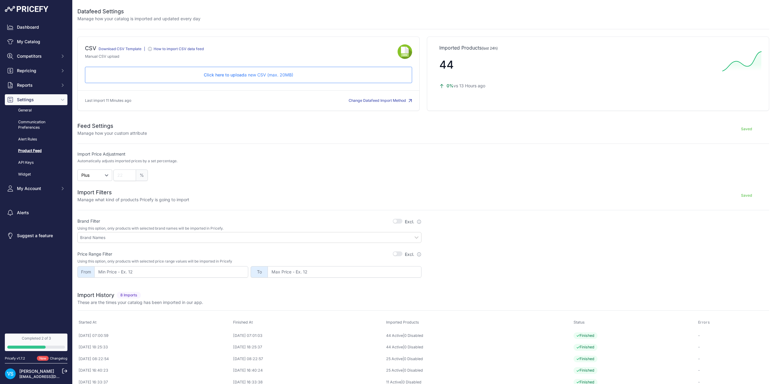
click at [274, 72] on p "Click here to upload a new CSV (max. 20MB)" at bounding box center [248, 75] width 317 height 6
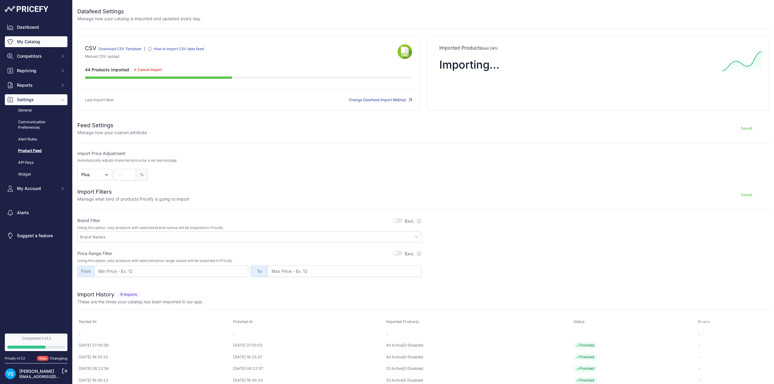
click at [37, 39] on link "My Catalog" at bounding box center [36, 41] width 63 height 11
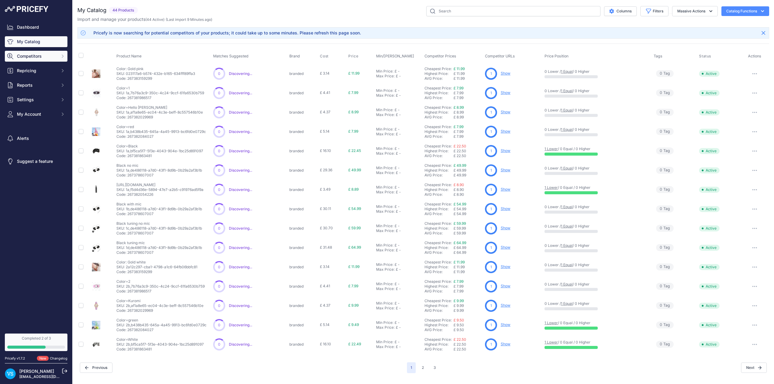
click at [49, 55] on span "Competitors" at bounding box center [37, 56] width 40 height 6
click at [39, 76] on link "Monitored URLs" at bounding box center [36, 78] width 63 height 11
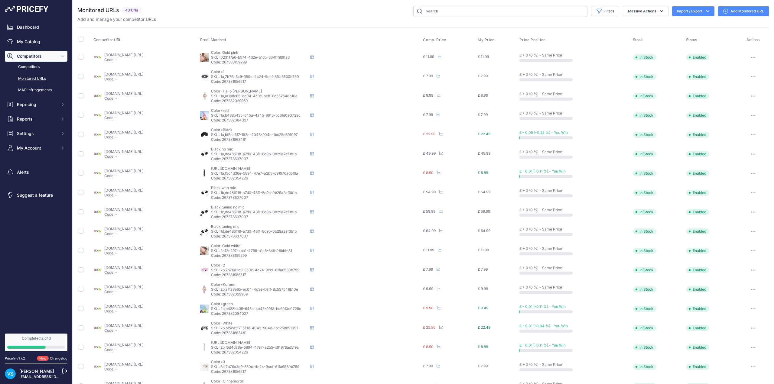
click at [38, 78] on link "Monitored URLs" at bounding box center [36, 78] width 63 height 11
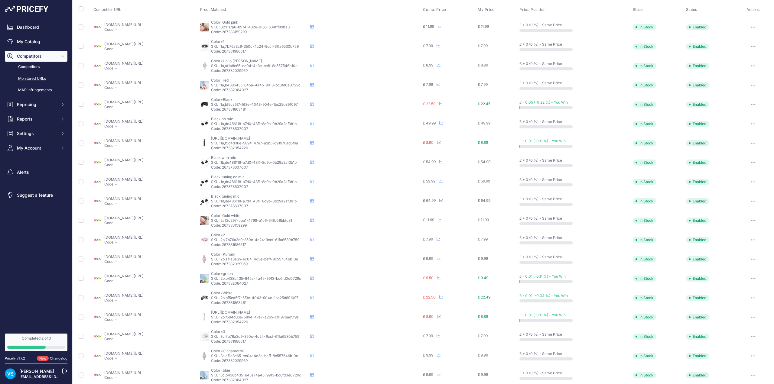
scroll to position [76, 0]
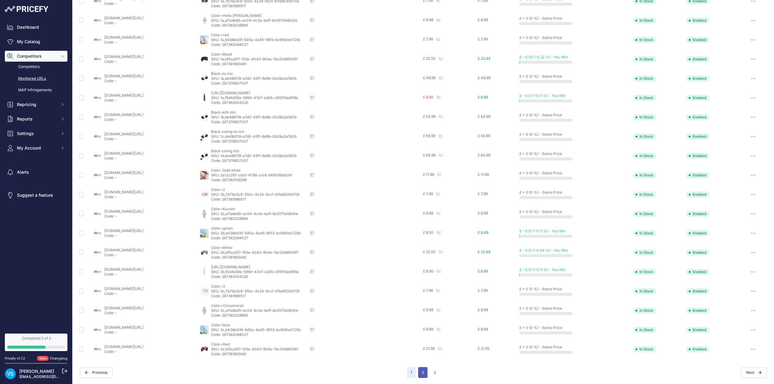
click at [418, 373] on button "2" at bounding box center [422, 372] width 9 height 11
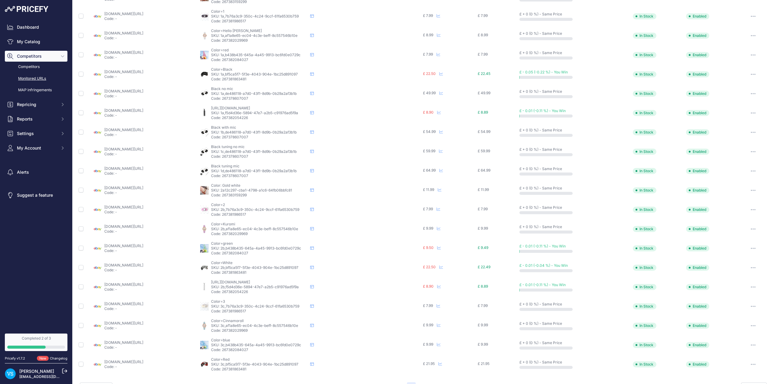
scroll to position [91, 0]
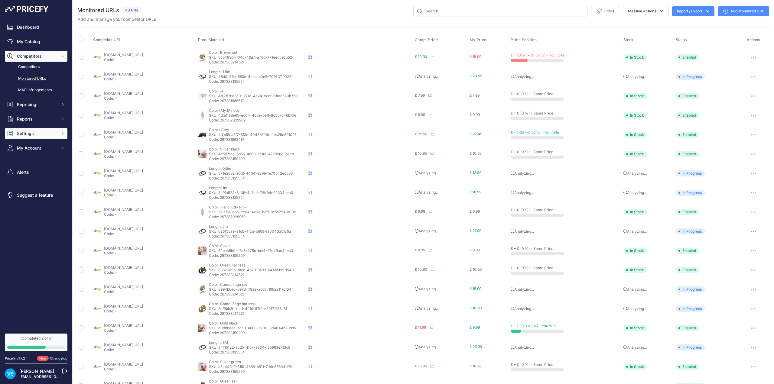
click at [26, 136] on span "Settings" at bounding box center [37, 134] width 40 height 6
click at [27, 175] on link "Alert Rules" at bounding box center [36, 173] width 63 height 11
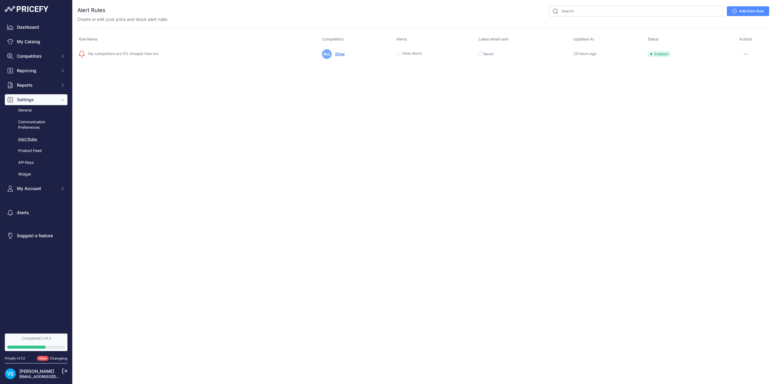
click at [416, 54] on span "View Alerts" at bounding box center [411, 53] width 19 height 5
click at [489, 56] on span "Never" at bounding box center [488, 54] width 11 height 5
click at [745, 51] on button "button" at bounding box center [746, 54] width 12 height 8
click at [761, 76] on link "Show Alerts" at bounding box center [748, 77] width 39 height 10
click at [745, 54] on icon "button" at bounding box center [745, 54] width 5 height 1
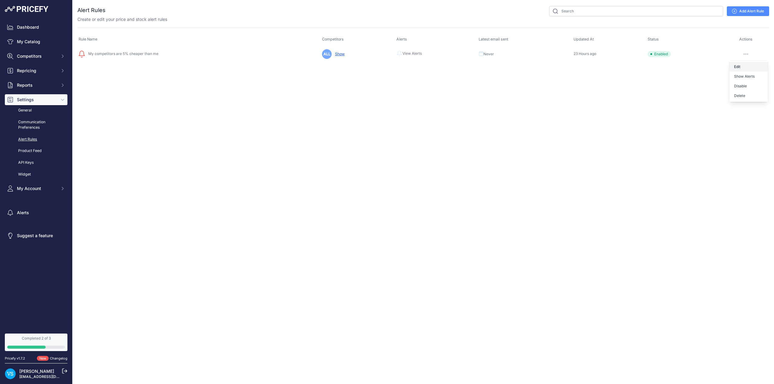
click at [747, 68] on link "Edit" at bounding box center [748, 67] width 39 height 10
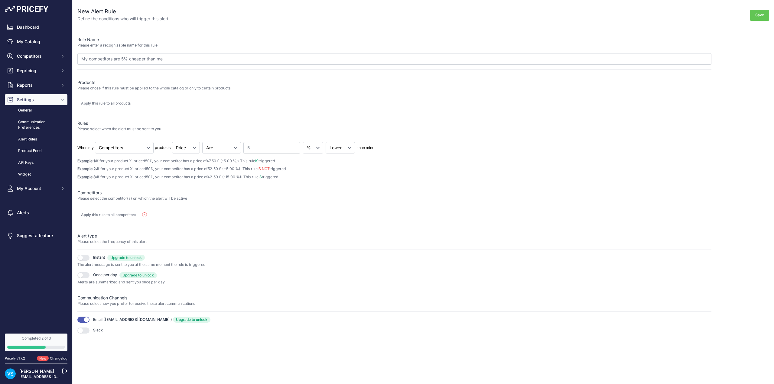
click at [87, 276] on button "button" at bounding box center [83, 275] width 12 height 6
click at [131, 258] on span "Upgrade to unlock" at bounding box center [125, 258] width 37 height 6
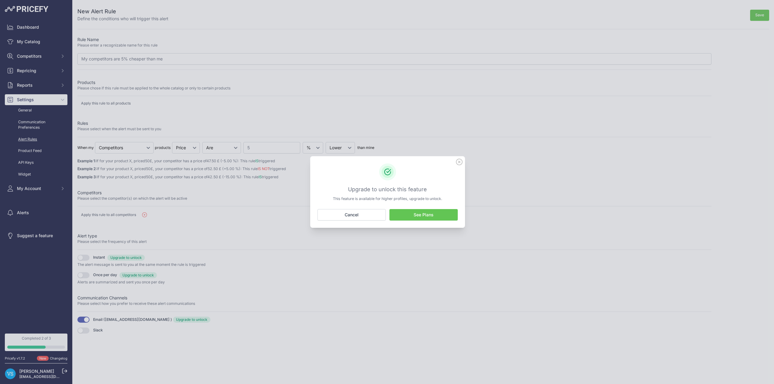
click at [421, 218] on link "See Plans" at bounding box center [423, 214] width 68 height 11
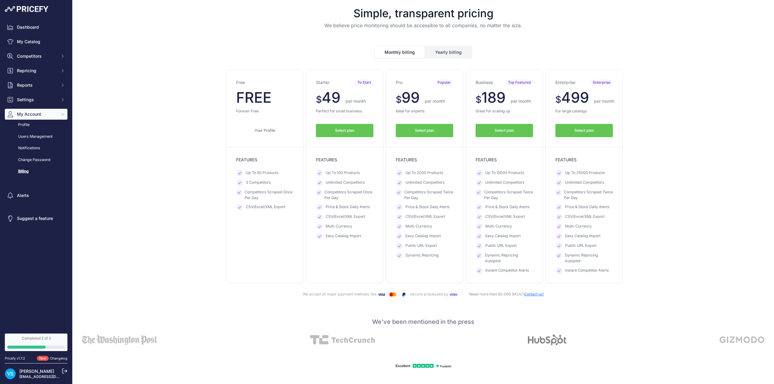
click at [32, 62] on div "Dashboard My Catalog Competitors Competitors Monitored URLs MAP infringements R…" at bounding box center [36, 99] width 63 height 155
click at [29, 57] on span "Competitors" at bounding box center [37, 56] width 40 height 6
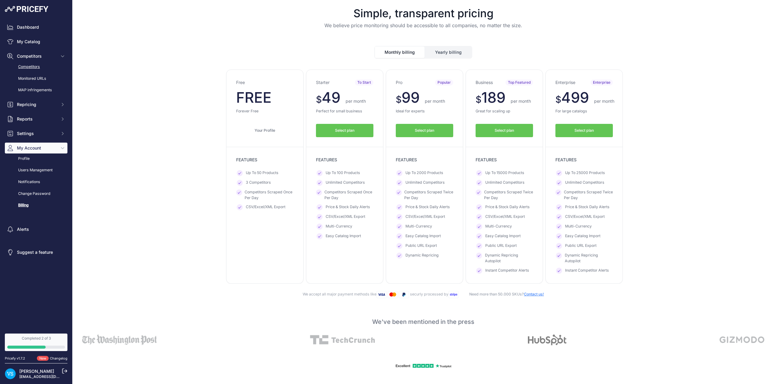
click at [31, 67] on link "Competitors" at bounding box center [36, 67] width 63 height 11
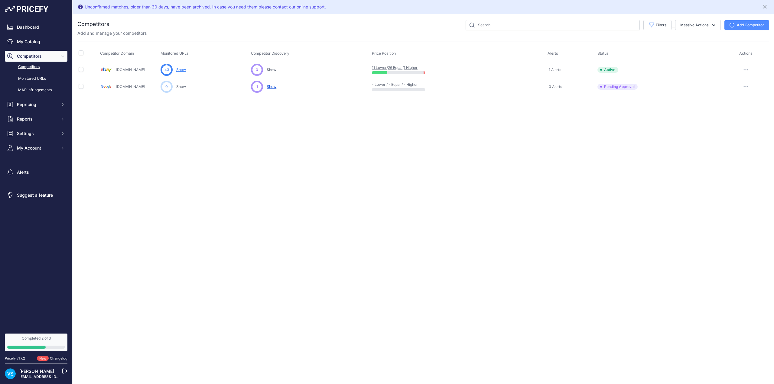
click at [274, 87] on span "Show" at bounding box center [272, 86] width 10 height 5
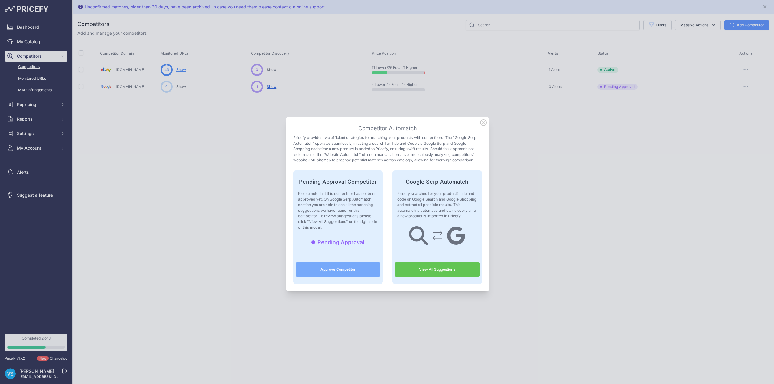
click at [709, 230] on div at bounding box center [387, 192] width 774 height 384
click at [481, 125] on icon at bounding box center [483, 122] width 7 height 7
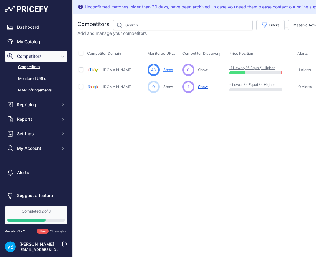
click at [202, 144] on div "Unconfirmed matches, older than 30 days, have been archived. In case you need t…" at bounding box center [230, 128] width 314 height 257
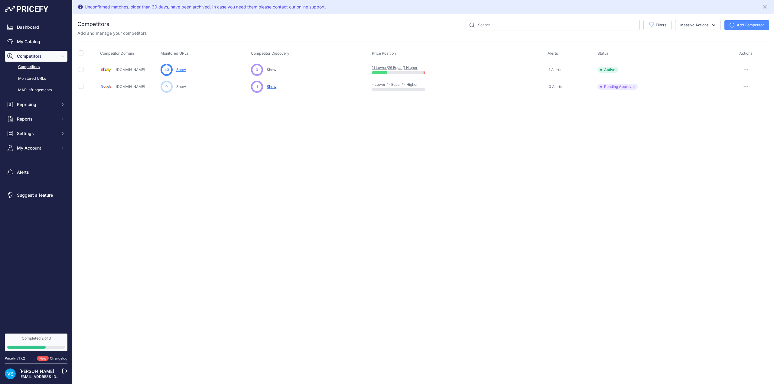
click at [274, 87] on span "Show" at bounding box center [272, 86] width 10 height 5
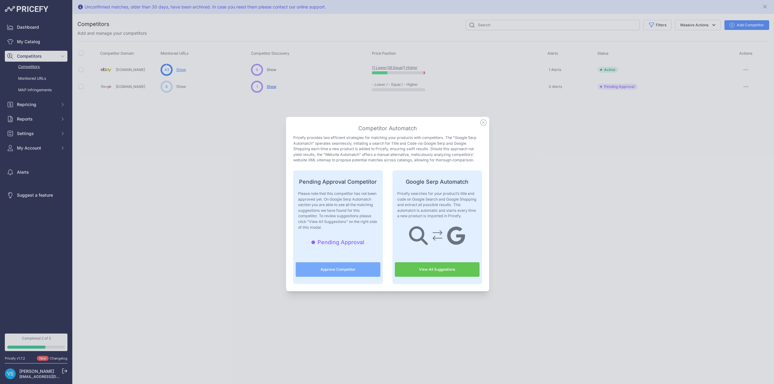
click at [480, 123] on icon at bounding box center [483, 123] width 6 height 6
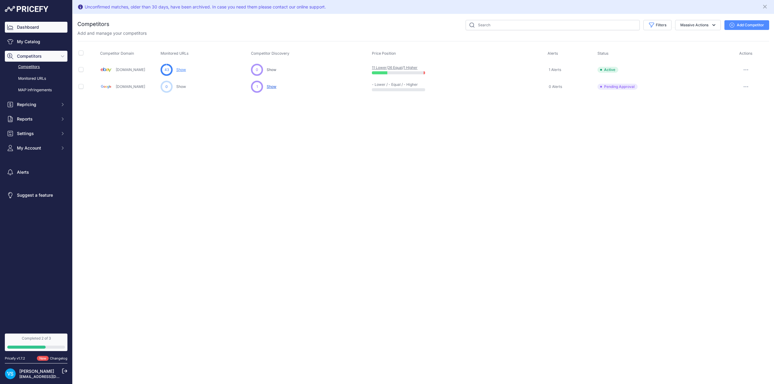
click at [31, 28] on link "Dashboard" at bounding box center [36, 27] width 63 height 11
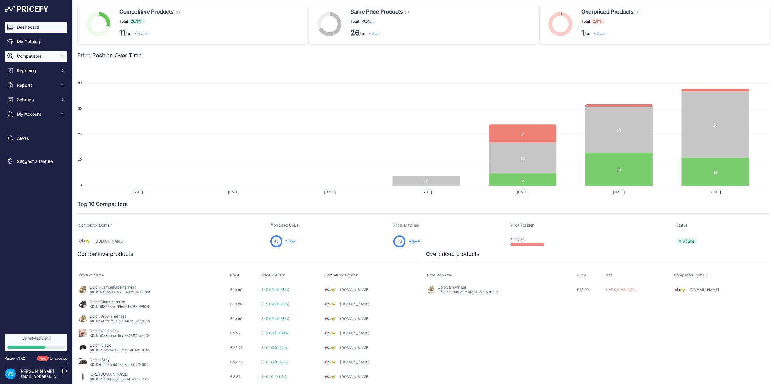
click at [37, 58] on span "Competitors" at bounding box center [37, 56] width 40 height 6
click at [36, 76] on link "Monitored URLs" at bounding box center [36, 78] width 63 height 11
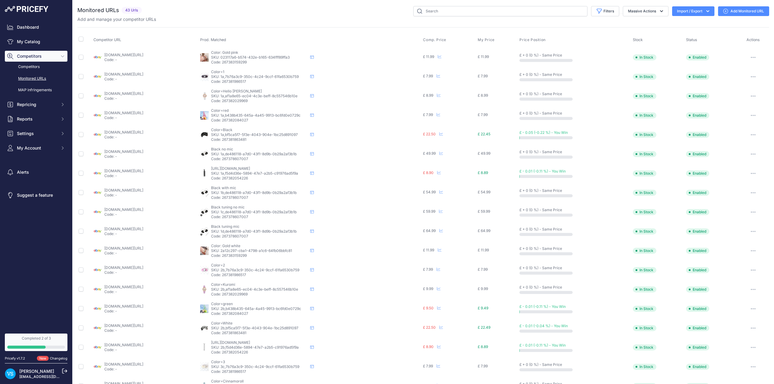
click at [33, 77] on link "Monitored URLs" at bounding box center [36, 78] width 63 height 11
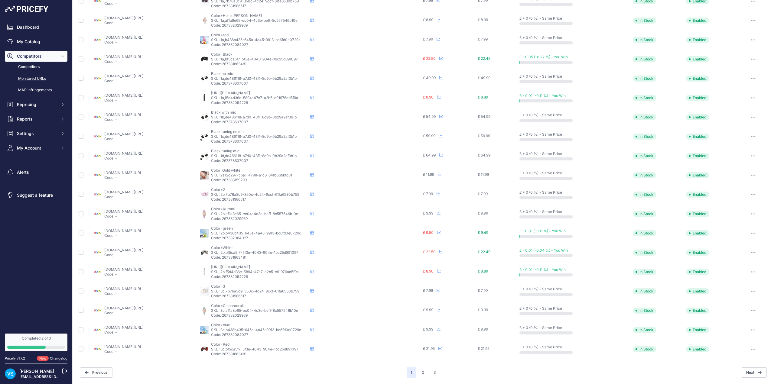
scroll to position [76, 0]
click at [420, 371] on button "2" at bounding box center [422, 372] width 9 height 11
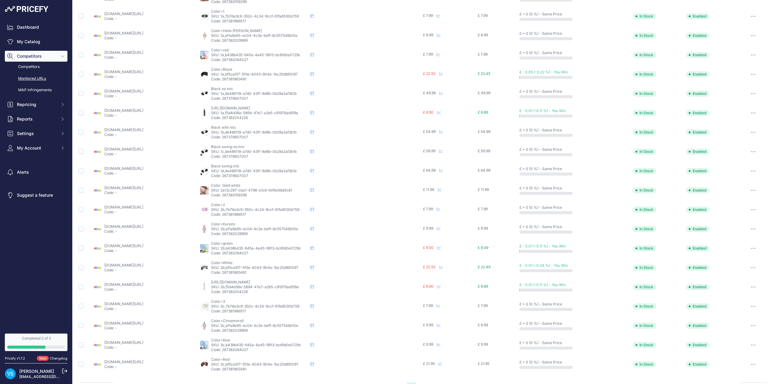
scroll to position [91, 0]
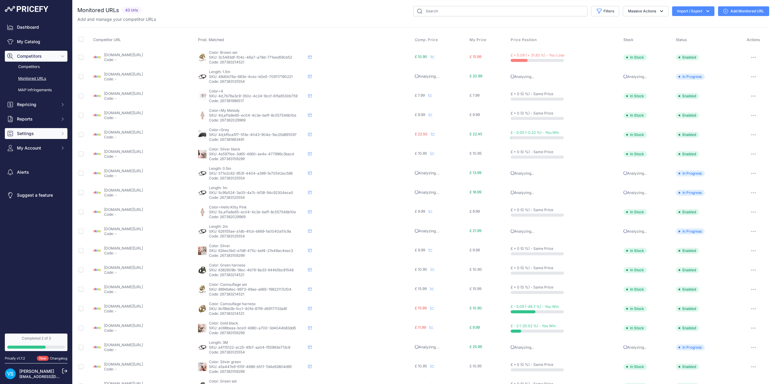
click at [27, 131] on span "Settings" at bounding box center [37, 134] width 40 height 6
click at [36, 311] on nav "Dashboard My Catalog Competitors Competitors Monitored URLs MAP infringements R…" at bounding box center [36, 174] width 63 height 305
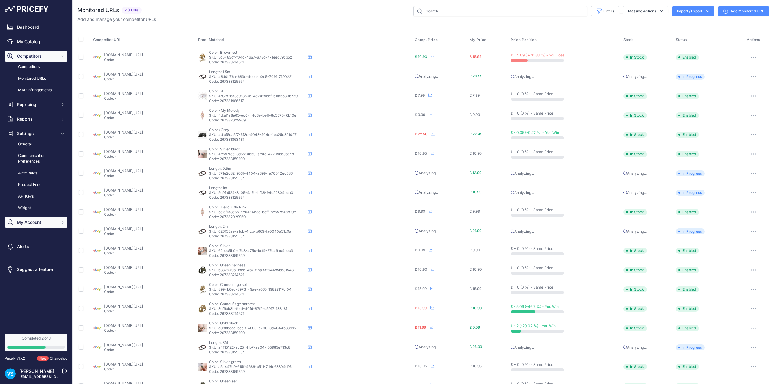
click at [27, 219] on button "My Account" at bounding box center [36, 222] width 63 height 11
click at [28, 277] on link "Billing" at bounding box center [36, 280] width 63 height 11
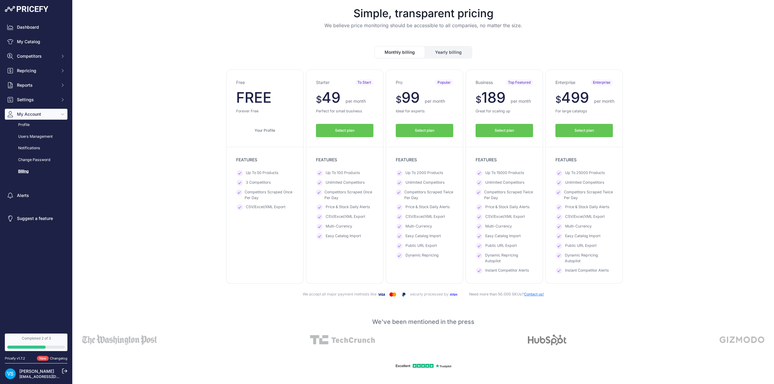
click at [445, 50] on button "Yearly billing" at bounding box center [448, 52] width 47 height 11
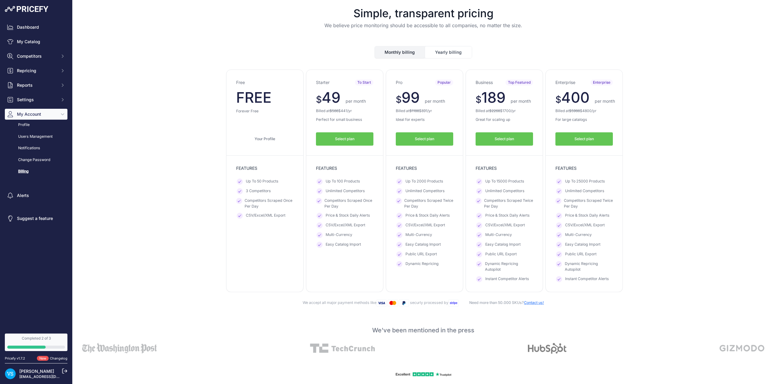
click at [401, 54] on button "Monthly billing" at bounding box center [400, 52] width 50 height 11
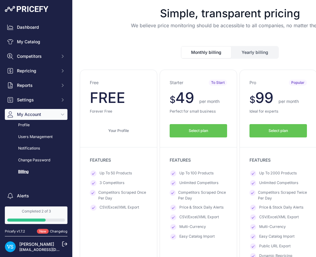
scroll to position [30, 0]
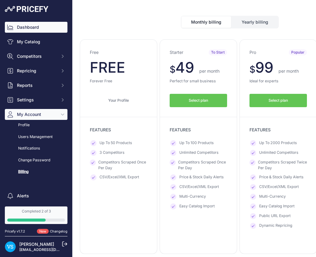
click at [20, 26] on link "Dashboard" at bounding box center [36, 27] width 63 height 11
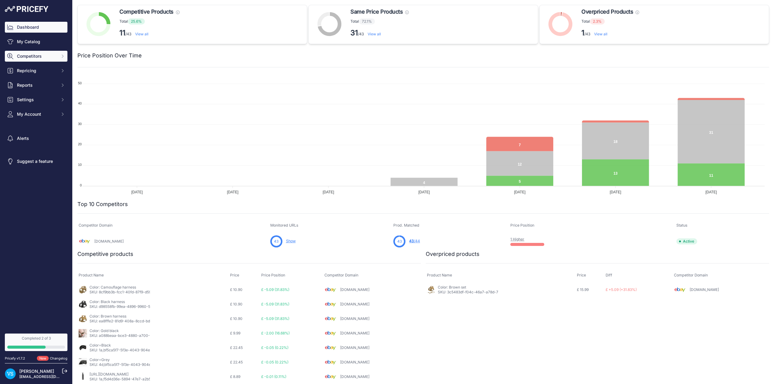
click at [30, 56] on span "Competitors" at bounding box center [37, 56] width 40 height 6
click at [28, 78] on link "Monitored URLs" at bounding box center [36, 78] width 63 height 11
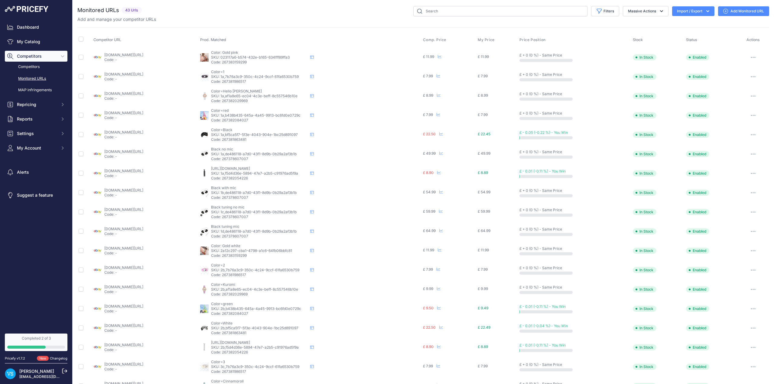
scroll to position [76, 0]
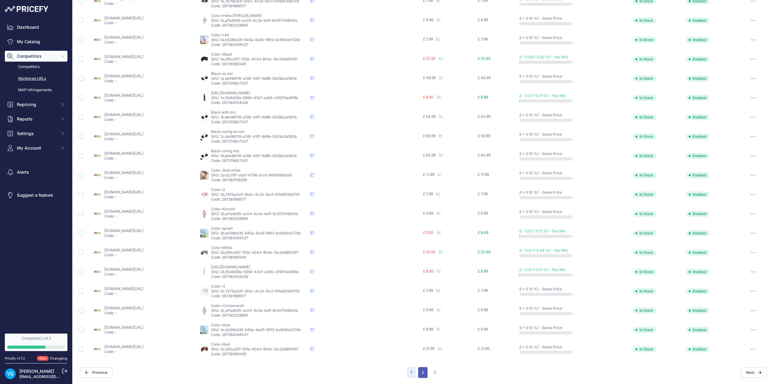
click at [423, 370] on button "2" at bounding box center [422, 372] width 9 height 11
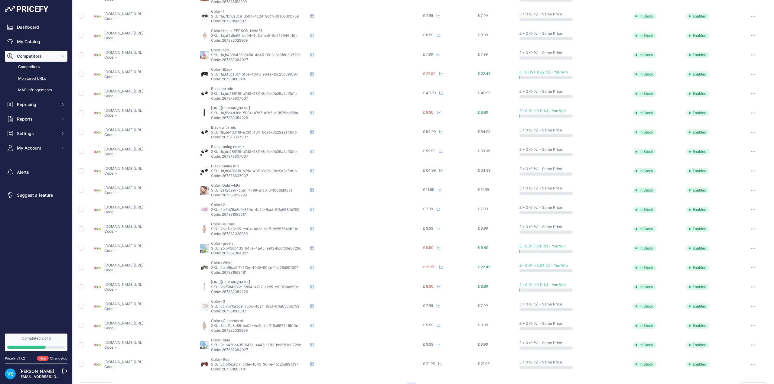
scroll to position [91, 0]
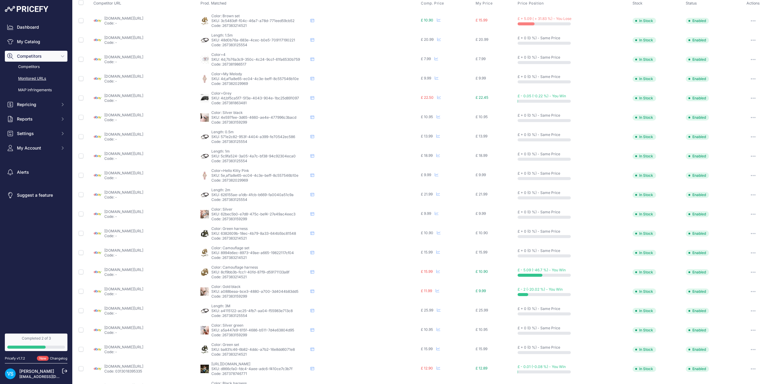
scroll to position [76, 0]
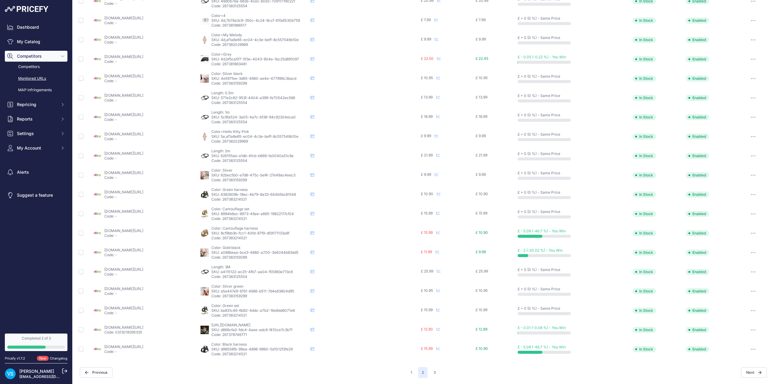
click at [111, 232] on link "[DOMAIN_NAME][URL]" at bounding box center [123, 231] width 39 height 5
click at [488, 233] on span "£ 10.90" at bounding box center [481, 232] width 12 height 5
click at [751, 234] on button "button" at bounding box center [753, 233] width 12 height 8
click at [738, 267] on link "Edit Competitor URL" at bounding box center [737, 266] width 62 height 10
click at [131, 230] on link "ebay.co.uk/itm/226714402881?var=525884717585&prirule_jdsnikfkfjsd=9967" at bounding box center [123, 231] width 39 height 5
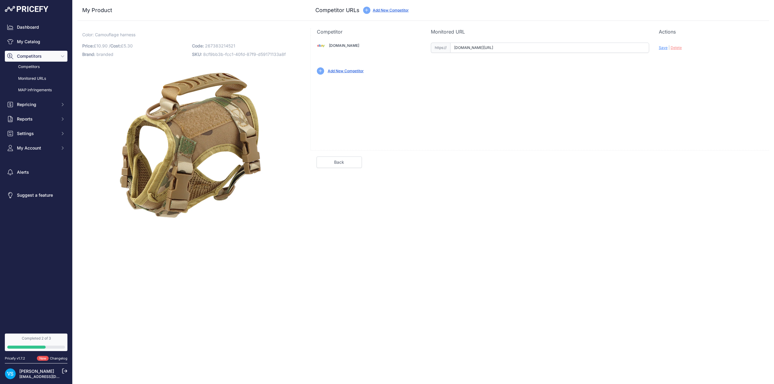
drag, startPoint x: 623, startPoint y: 45, endPoint x: 444, endPoint y: 45, distance: 179.0
click at [442, 45] on div "https:// [DOMAIN_NAME][URL] Valid Invalid" at bounding box center [540, 48] width 218 height 10
paste input "[URL][DOMAIN_NAME]"
click at [660, 47] on span "Save" at bounding box center [663, 47] width 9 height 5
type input "[URL][DOMAIN_NAME]"
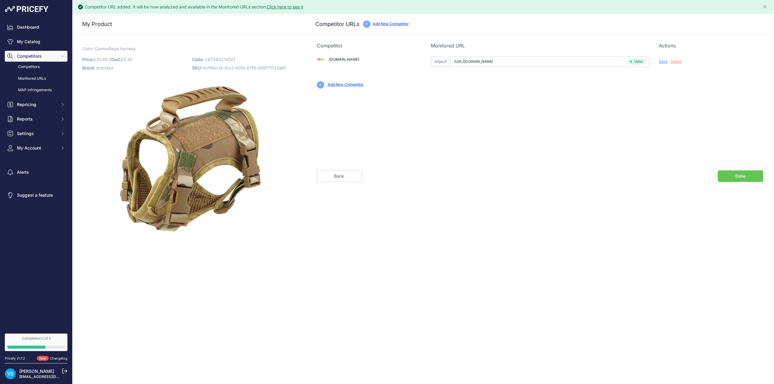
click at [745, 178] on link "Done" at bounding box center [740, 175] width 45 height 11
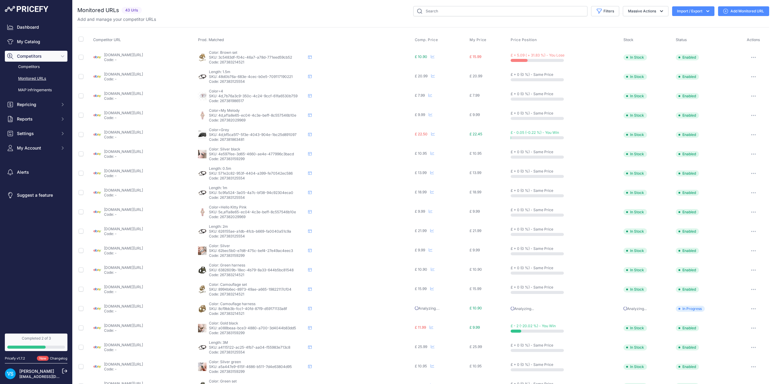
click at [113, 54] on link "ebay.co.uk/itm/226714402881?var=525884717579&prirule_jdsnikfkfjsd=9967" at bounding box center [123, 55] width 39 height 5
click at [111, 57] on link "ebay.co.uk/itm/226714402881?var=525884717579&prirule_jdsnikfkfjsd=9967" at bounding box center [123, 55] width 39 height 5
click at [753, 56] on button "button" at bounding box center [753, 57] width 12 height 8
click at [737, 89] on link "Edit Competitor URL" at bounding box center [737, 90] width 62 height 10
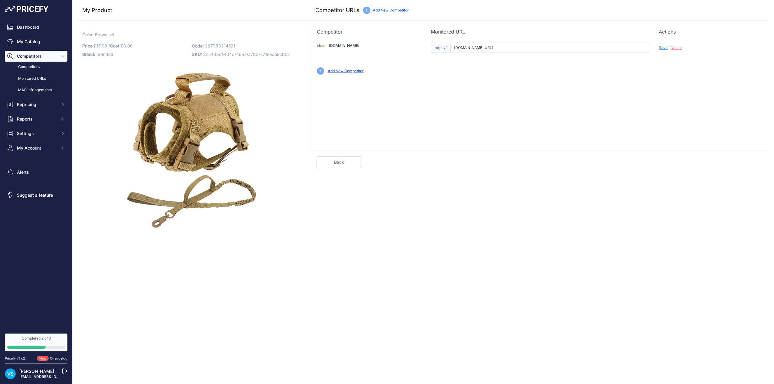
drag, startPoint x: 614, startPoint y: 48, endPoint x: 450, endPoint y: 52, distance: 163.9
click at [450, 52] on div "https:// [DOMAIN_NAME][URL] Valid Invalid" at bounding box center [540, 48] width 218 height 10
paste input "[URL][DOMAIN_NAME]"
click at [663, 48] on span "Save" at bounding box center [663, 47] width 9 height 5
type input "[URL][DOMAIN_NAME]"
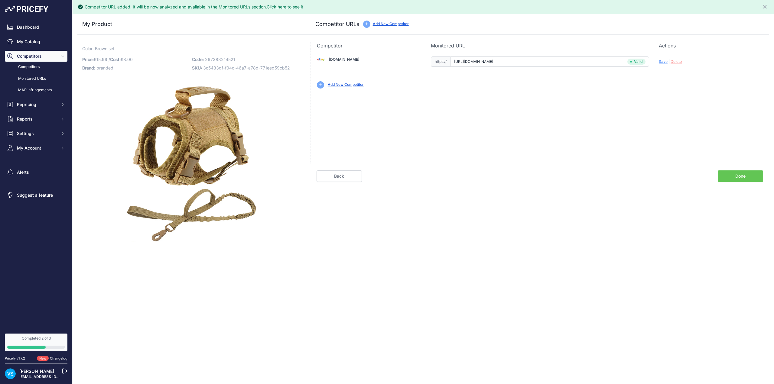
click at [743, 176] on link "Done" at bounding box center [740, 175] width 45 height 11
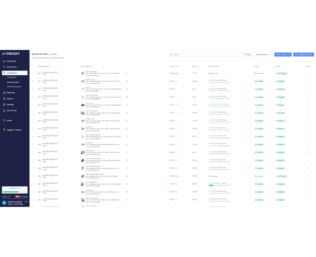
scroll to position [76, 0]
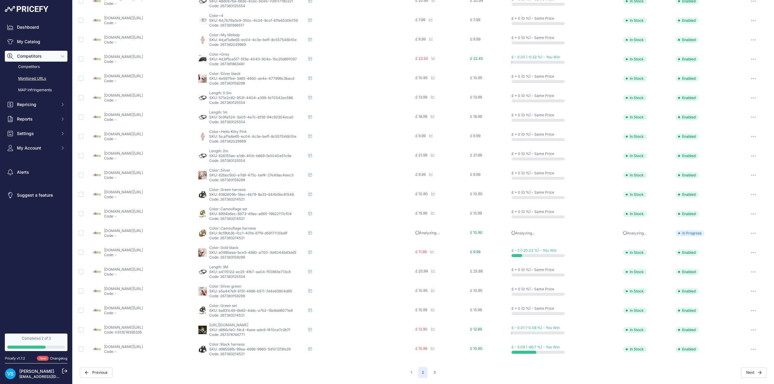
click at [113, 252] on link "[DOMAIN_NAME][URL]" at bounding box center [123, 250] width 39 height 5
click at [105, 348] on link "ebay.co.uk/itm/226714402881?var=525884717585&prirule_jdsnikfkfjsd=9967" at bounding box center [123, 347] width 39 height 5
click at [748, 350] on button "button" at bounding box center [753, 349] width 12 height 8
click at [733, 380] on link "Edit Competitor URL" at bounding box center [737, 382] width 62 height 10
click at [37, 76] on link "Monitored URLs" at bounding box center [36, 78] width 63 height 11
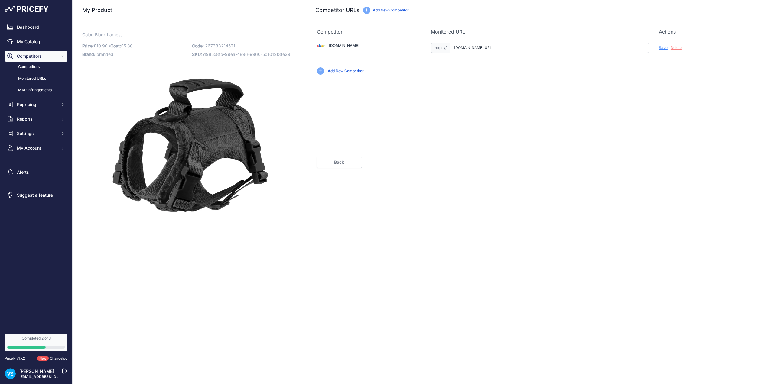
drag, startPoint x: 610, startPoint y: 47, endPoint x: 450, endPoint y: 48, distance: 159.9
click at [449, 48] on div "https:// [DOMAIN_NAME][URL] Valid Invalid" at bounding box center [540, 48] width 218 height 10
paste input "[URL][DOMAIN_NAME]"
click at [660, 48] on span "Save" at bounding box center [663, 47] width 9 height 5
type input "[URL][DOMAIN_NAME]"
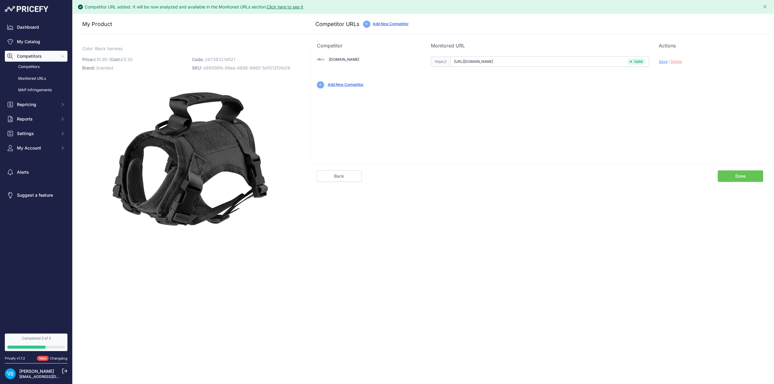
click at [737, 179] on link "Done" at bounding box center [740, 175] width 45 height 11
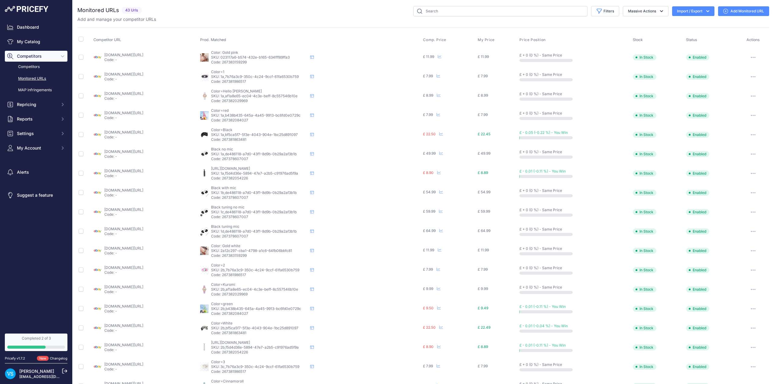
scroll to position [76, 0]
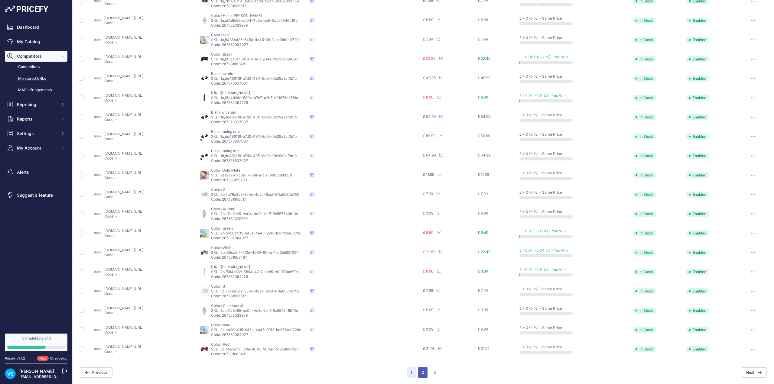
click at [419, 375] on button "2" at bounding box center [422, 372] width 9 height 11
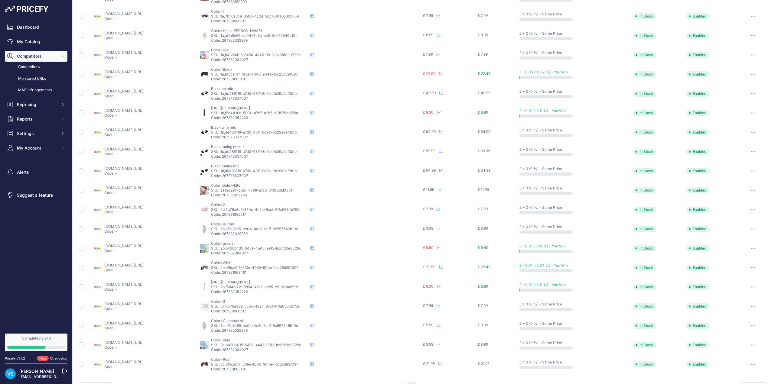
scroll to position [91, 0]
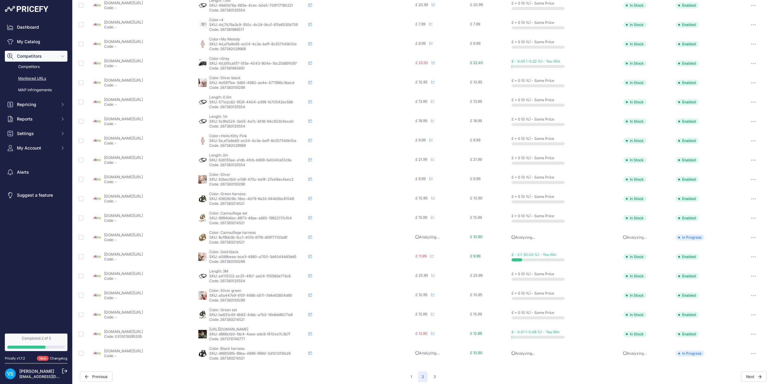
scroll to position [76, 0]
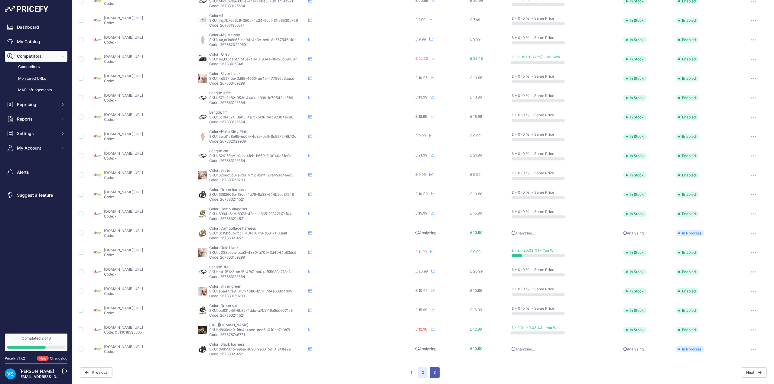
click at [434, 374] on button "3" at bounding box center [435, 372] width 10 height 11
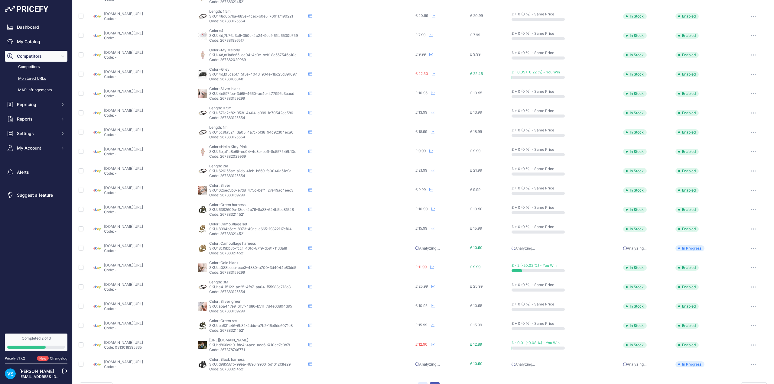
scroll to position [91, 0]
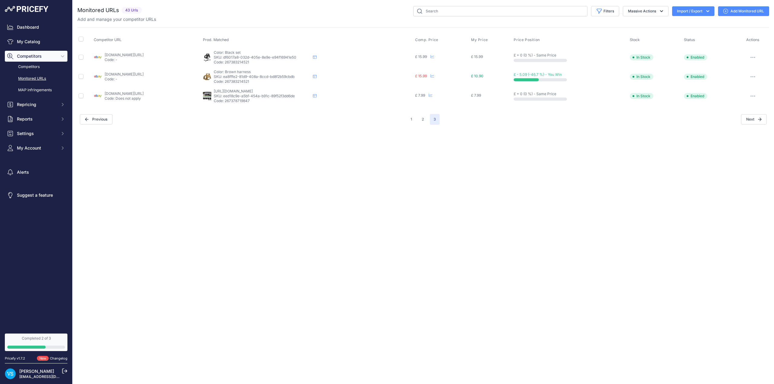
click at [108, 76] on link "ebay.co.uk/itm/226714402881?var=525884717585&prirule_jdsnikfkfjsd=9967" at bounding box center [124, 74] width 39 height 5
click at [753, 77] on icon "button" at bounding box center [752, 76] width 5 height 1
click at [738, 109] on link "Edit Competitor URL" at bounding box center [737, 109] width 62 height 10
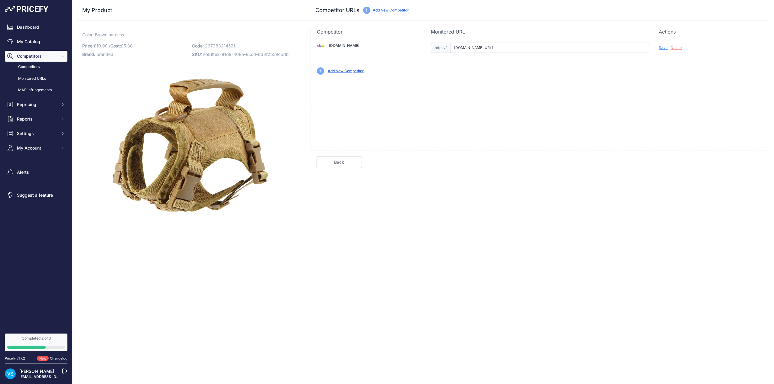
drag, startPoint x: 613, startPoint y: 46, endPoint x: 476, endPoint y: 48, distance: 137.2
click at [446, 50] on div "https:// [DOMAIN_NAME][URL] Valid Invalid" at bounding box center [540, 48] width 218 height 10
paste input "[URL][DOMAIN_NAME]"
click at [663, 49] on span "Save" at bounding box center [663, 47] width 9 height 5
type input "[URL][DOMAIN_NAME]"
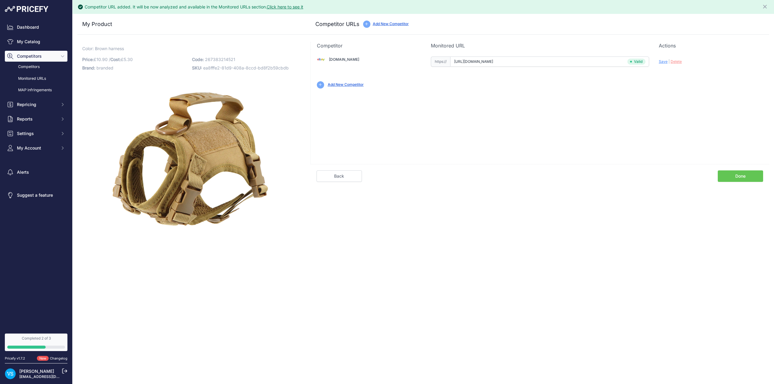
click at [739, 176] on link "Done" at bounding box center [740, 175] width 45 height 11
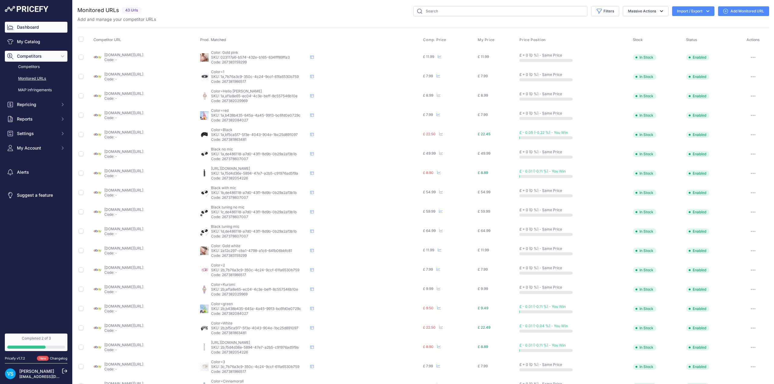
click at [33, 27] on link "Dashboard" at bounding box center [36, 27] width 63 height 11
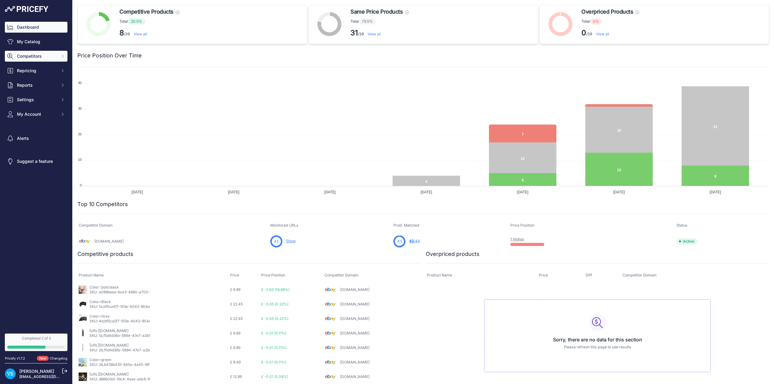
click at [41, 58] on span "Competitors" at bounding box center [37, 56] width 40 height 6
click at [42, 80] on link "Monitored URLs" at bounding box center [36, 78] width 63 height 11
